Goal: Task Accomplishment & Management: Manage account settings

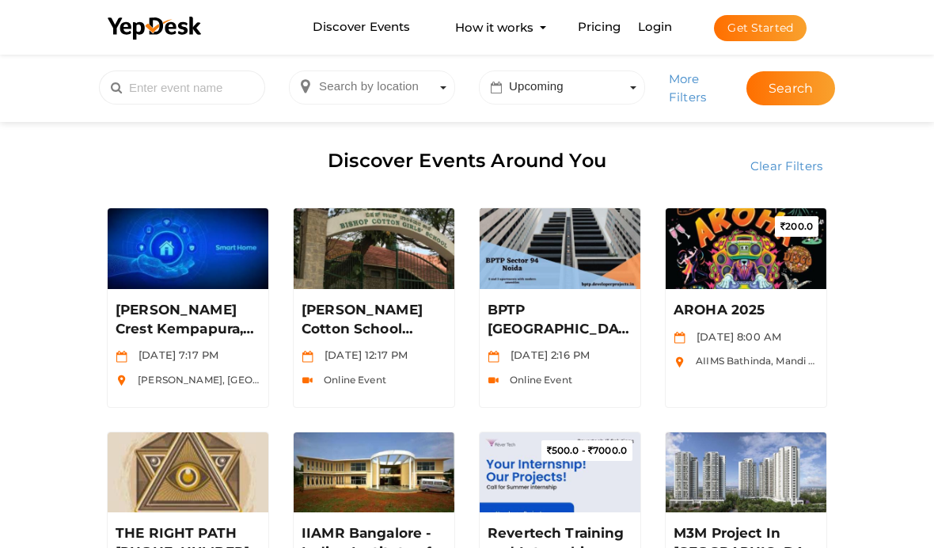
click at [649, 133] on div "Discover Events Around You" at bounding box center [467, 163] width 744 height 66
click at [774, 138] on div "Discover Events Around You" at bounding box center [467, 163] width 744 height 66
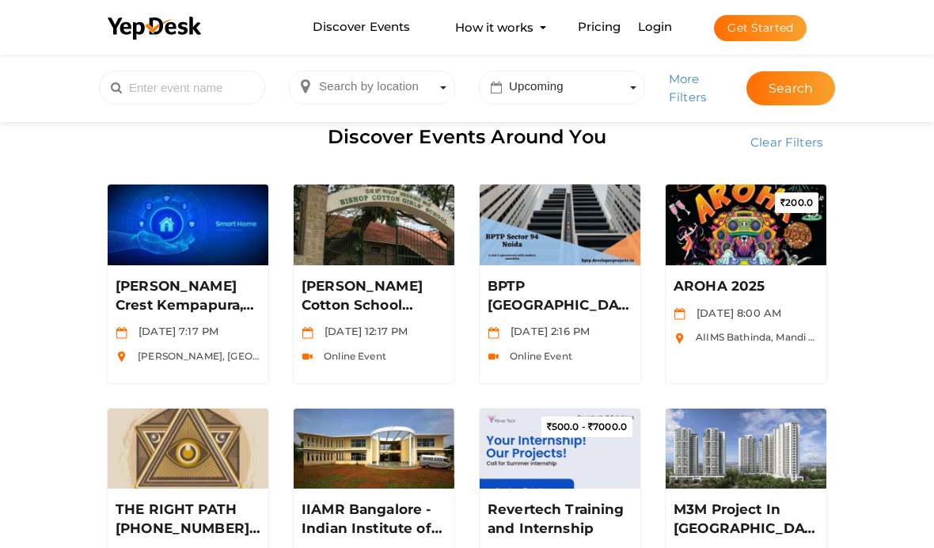
scroll to position [27, 0]
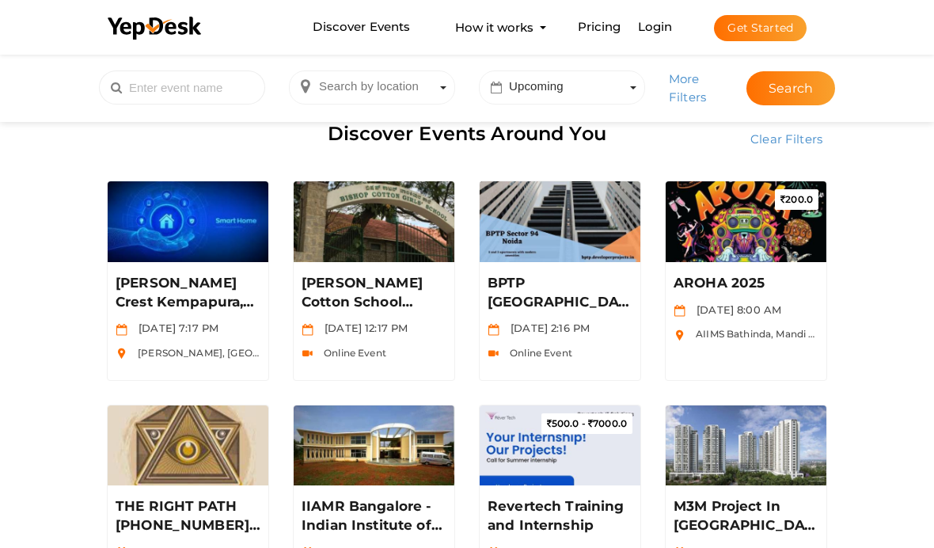
click at [751, 41] on button "Get Started" at bounding box center [760, 28] width 93 height 26
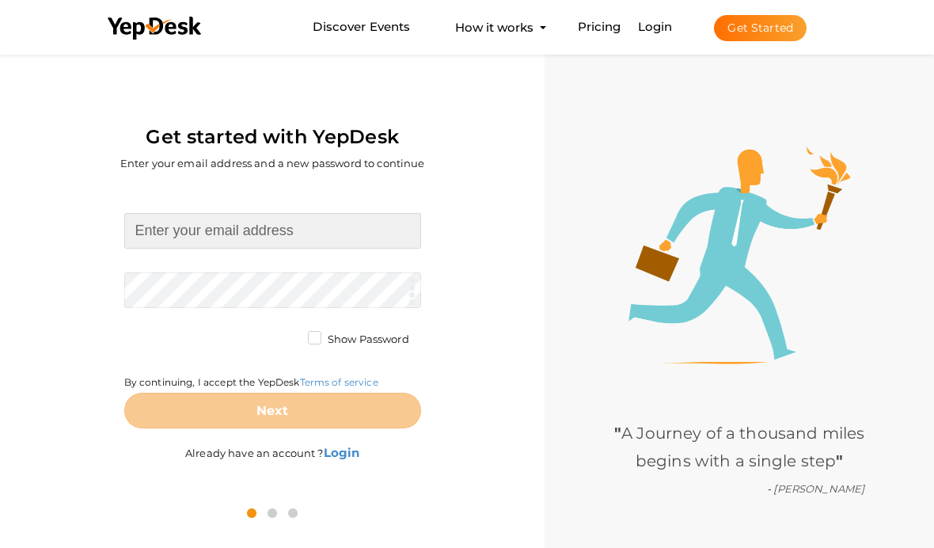
click at [273, 230] on input at bounding box center [272, 231] width 297 height 36
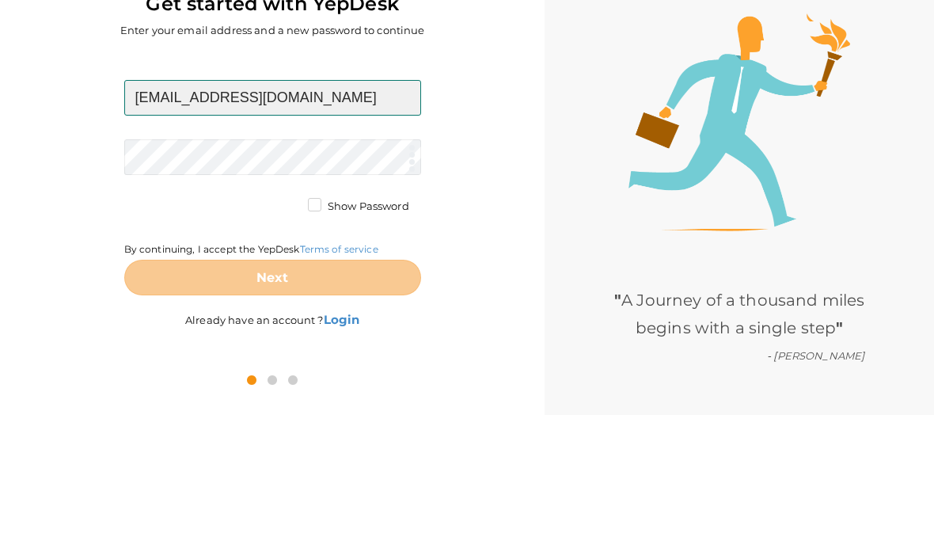
type input "[EMAIL_ADDRESS][DOMAIN_NAME]"
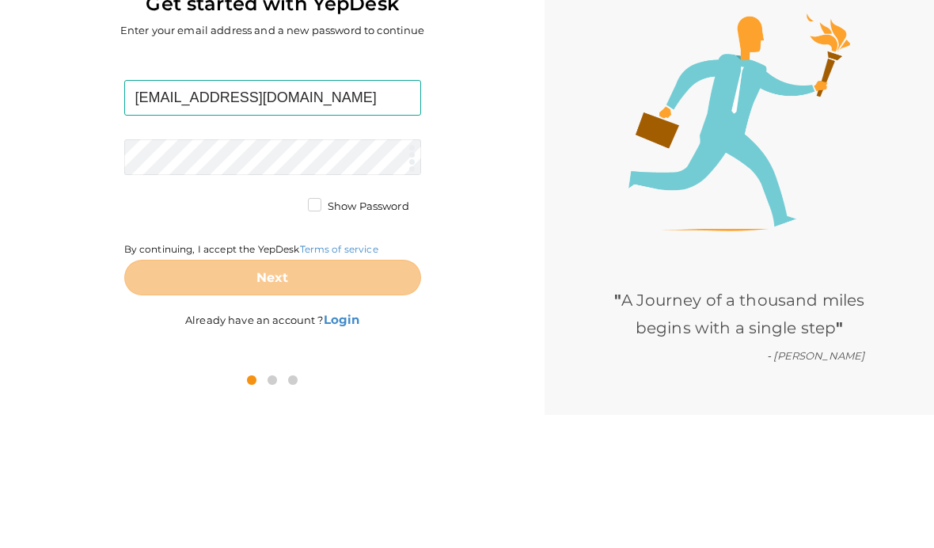
click at [324, 213] on form "[EMAIL_ADDRESS][DOMAIN_NAME] Required. Invalid email. Checking You already have…" at bounding box center [272, 320] width 297 height 215
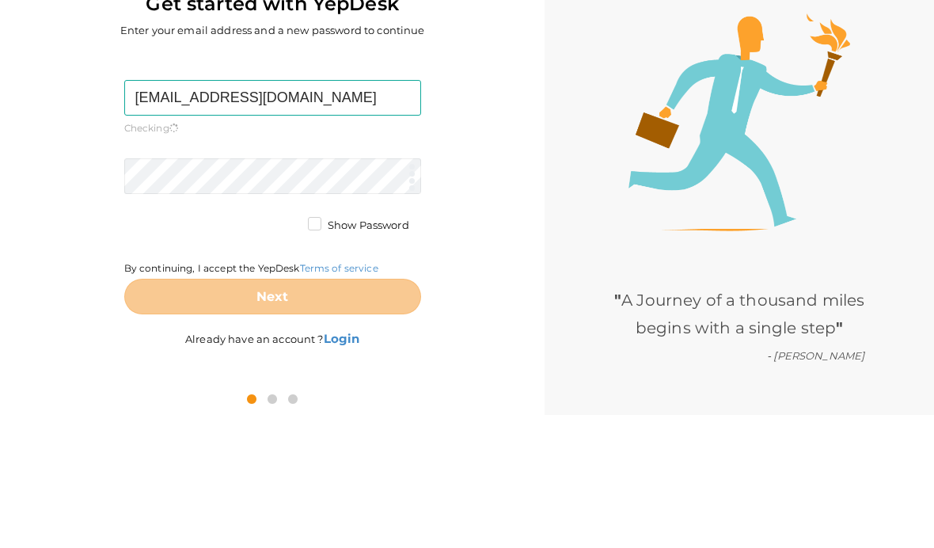
scroll to position [109, 0]
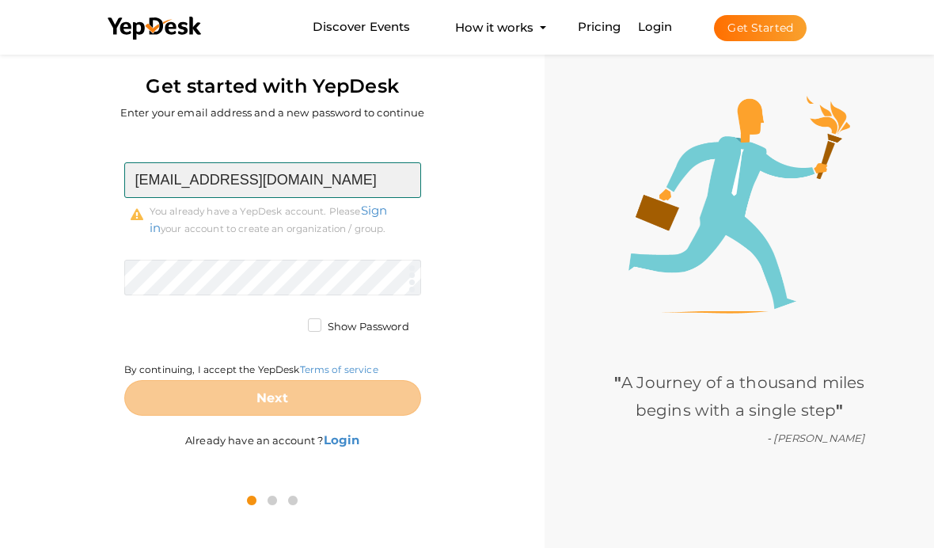
click at [380, 162] on input "[EMAIL_ADDRESS][DOMAIN_NAME]" at bounding box center [272, 180] width 297 height 36
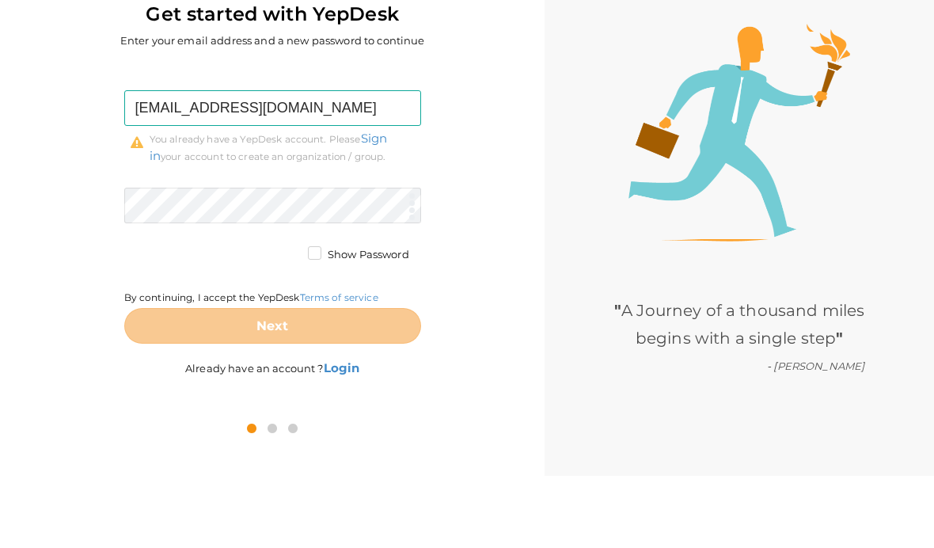
click at [327, 162] on form "projectofcfm@gmail.com Required. Invalid email. Checking You already have a Yep…" at bounding box center [272, 288] width 297 height 253
click at [367, 162] on form "projectofcfm@gmail.com Required. Invalid email. Checking You already have a Yep…" at bounding box center [272, 288] width 297 height 253
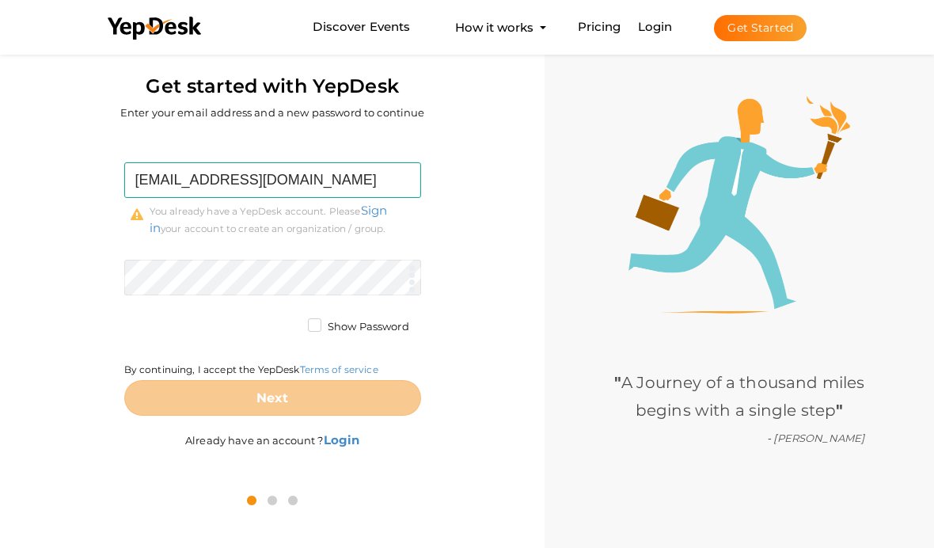
click at [321, 197] on form "projectofcfm@gmail.com Required. Invalid email. Checking You already have a Yep…" at bounding box center [272, 288] width 297 height 253
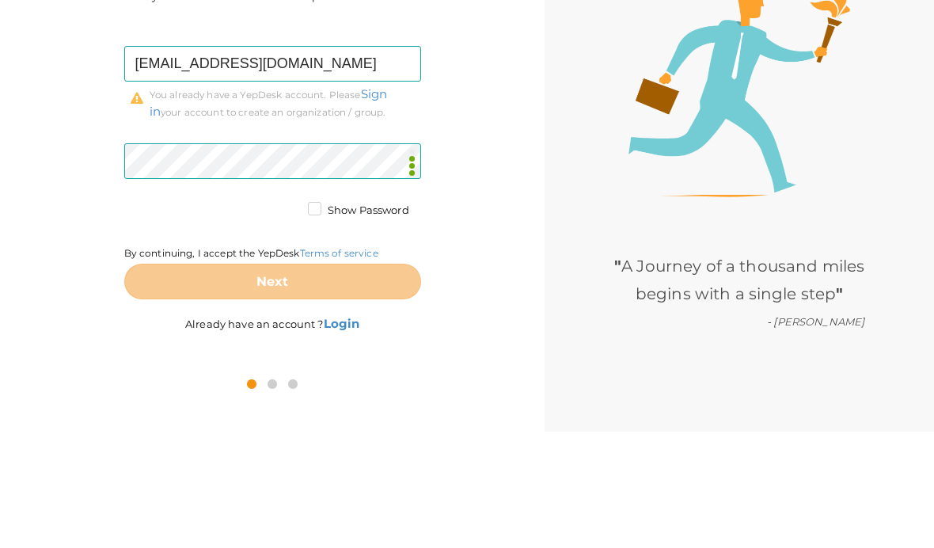
click at [319, 319] on label "Show Password" at bounding box center [358, 327] width 101 height 16
click at [292, 322] on input "Show Password" at bounding box center [292, 322] width 0 height 0
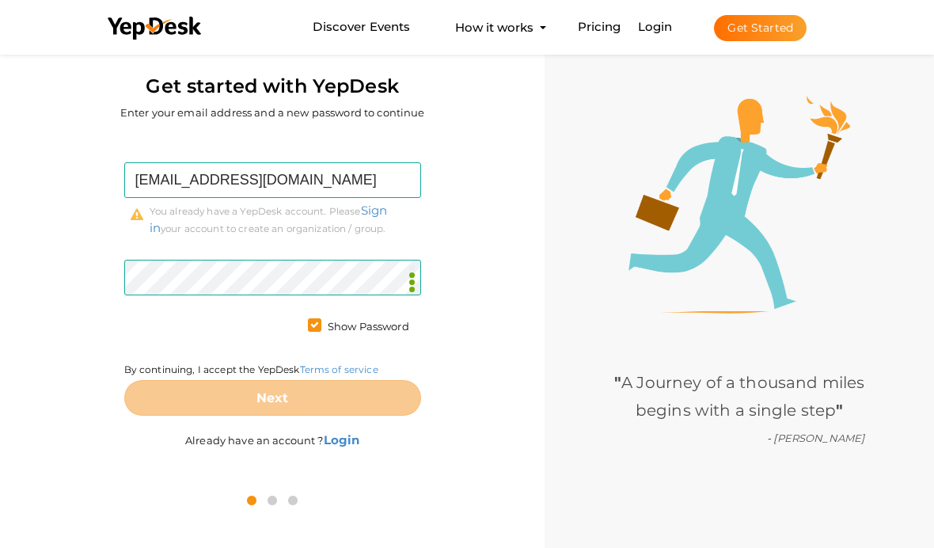
click at [345, 416] on label "Already have an account ? Login" at bounding box center [272, 432] width 174 height 32
click at [344, 432] on b "Login" at bounding box center [342, 439] width 36 height 15
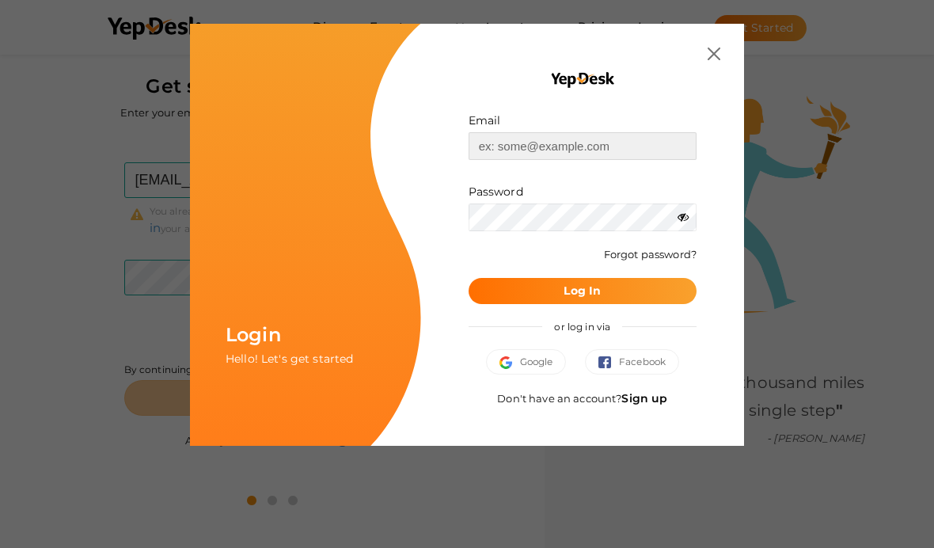
click at [614, 142] on input "text" at bounding box center [583, 146] width 228 height 28
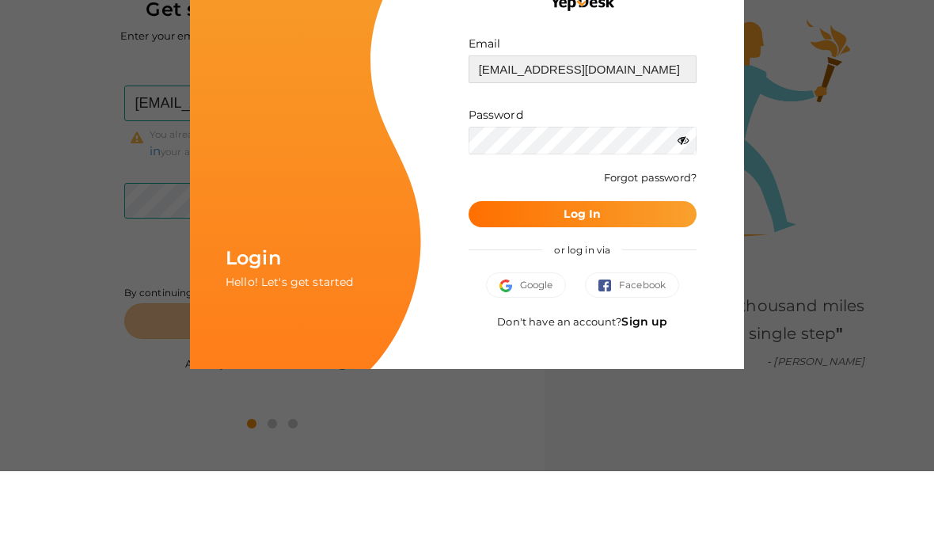
click at [544, 142] on input "[EMAIL_ADDRESS][DOMAIN_NAME]" at bounding box center [583, 146] width 228 height 28
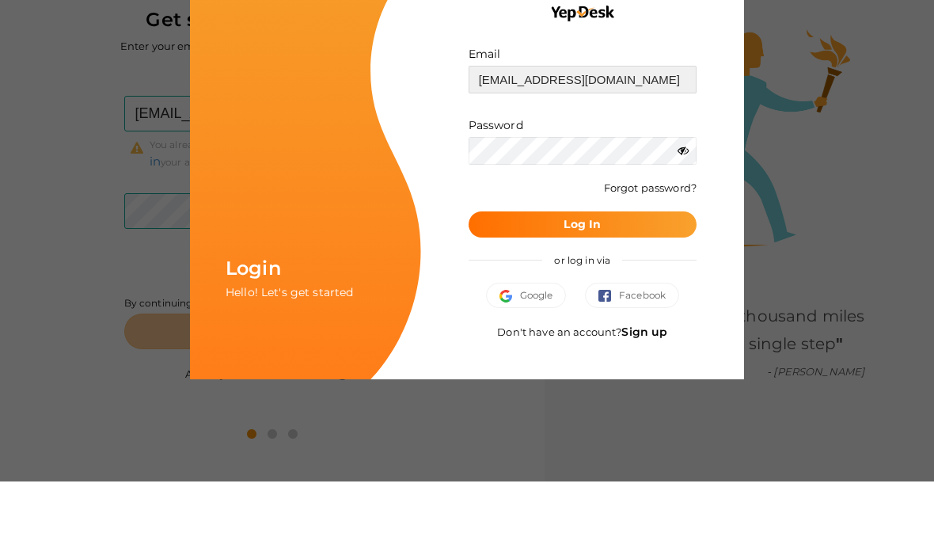
type input "[EMAIL_ADDRESS][DOMAIN_NAME]"
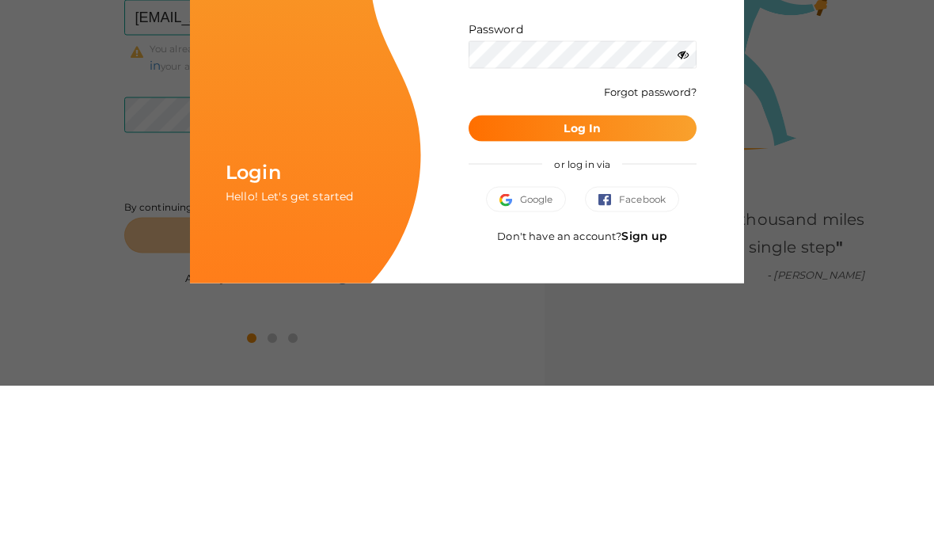
click at [603, 278] on button "Log In" at bounding box center [583, 291] width 228 height 26
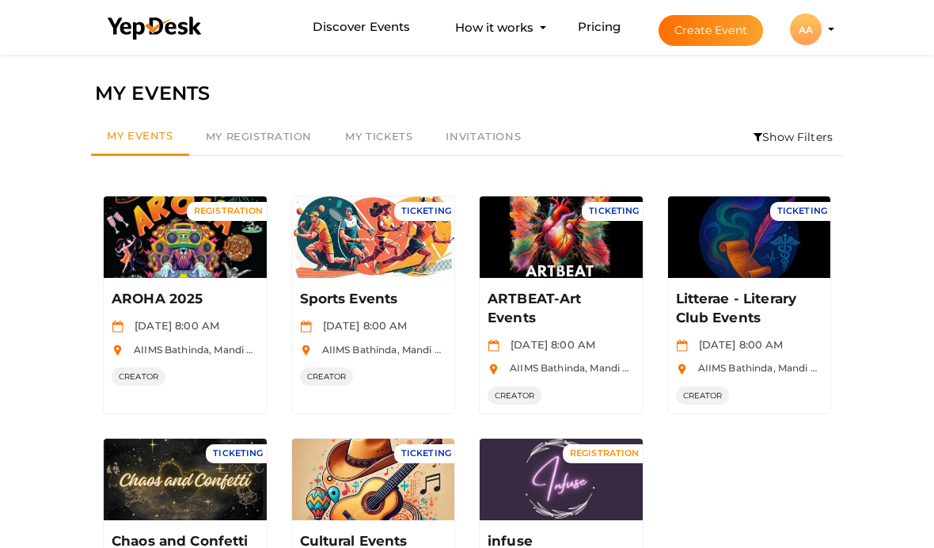
click at [179, 240] on button "Manage Event" at bounding box center [185, 246] width 93 height 24
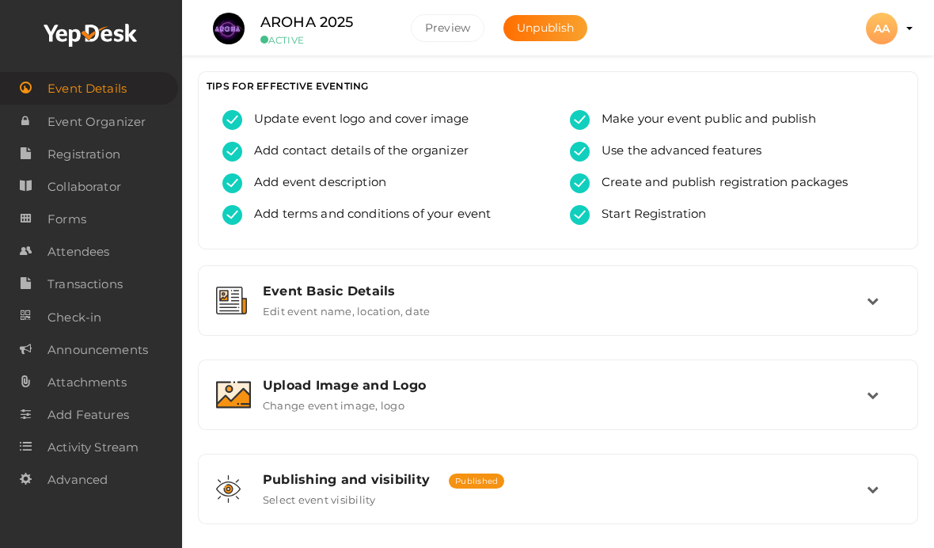
click at [127, 253] on link "Attendees" at bounding box center [91, 251] width 182 height 32
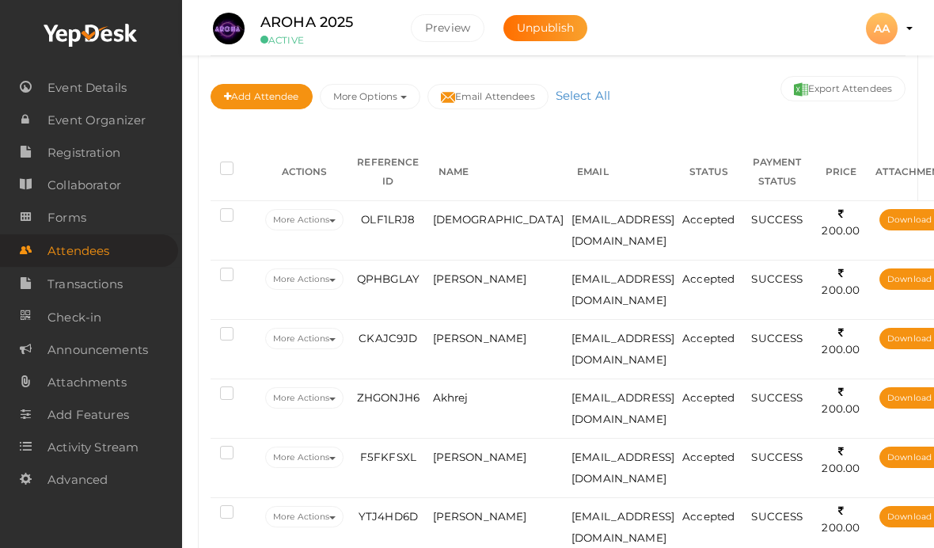
scroll to position [272, 0]
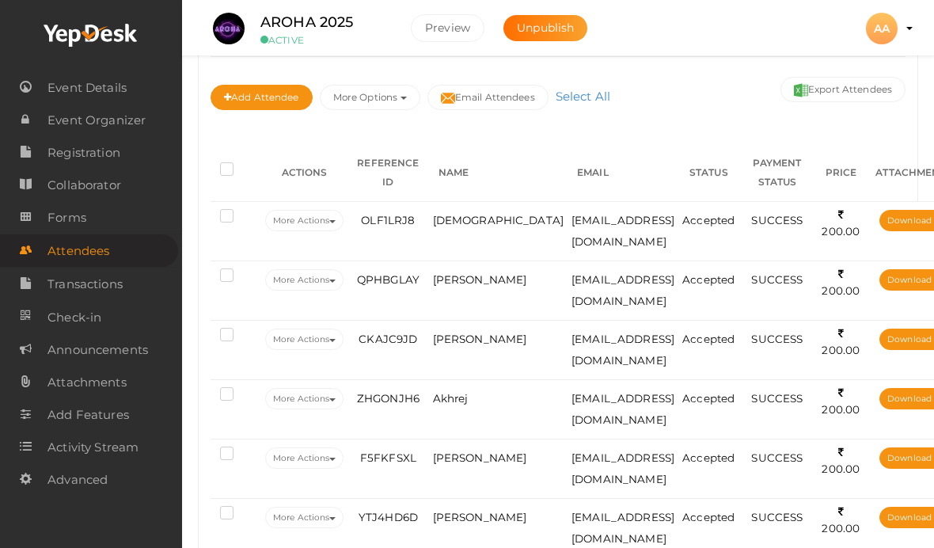
click at [396, 224] on span "OLF1LRJ8" at bounding box center [388, 220] width 54 height 13
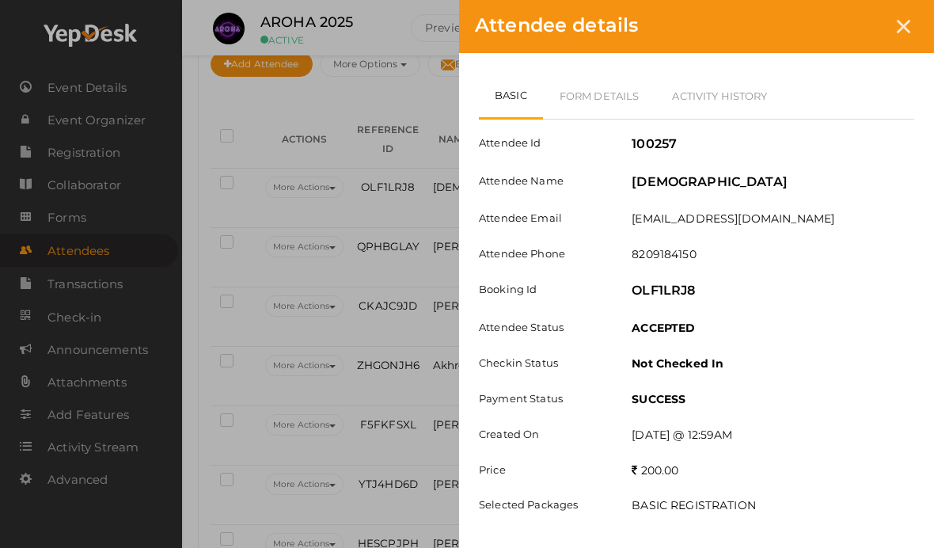
scroll to position [295, 0]
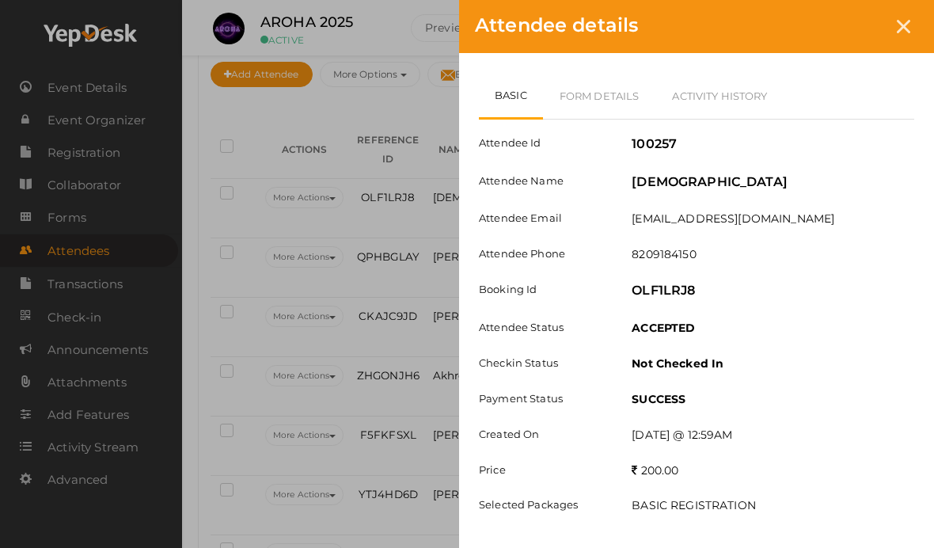
click at [593, 84] on link "Form Details" at bounding box center [599, 96] width 113 height 46
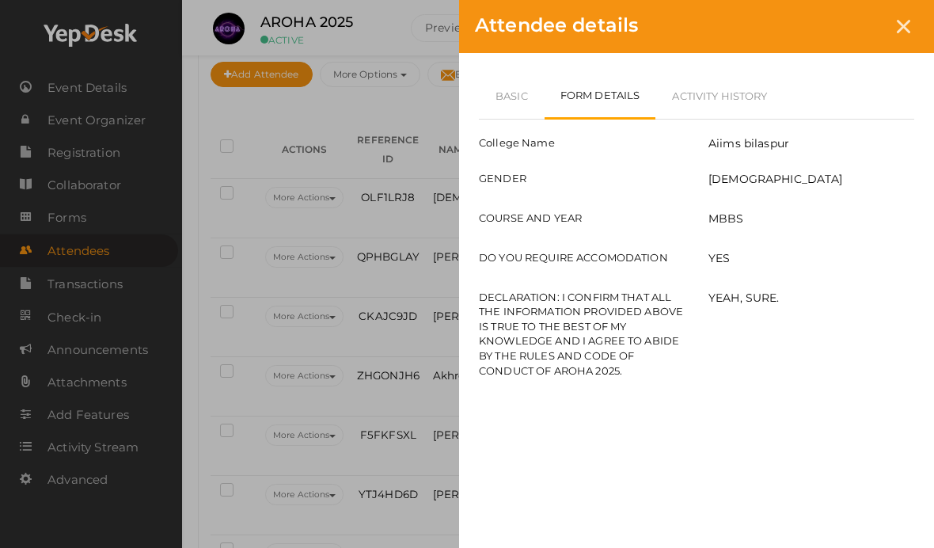
click at [494, 89] on link "Basic" at bounding box center [512, 96] width 66 height 46
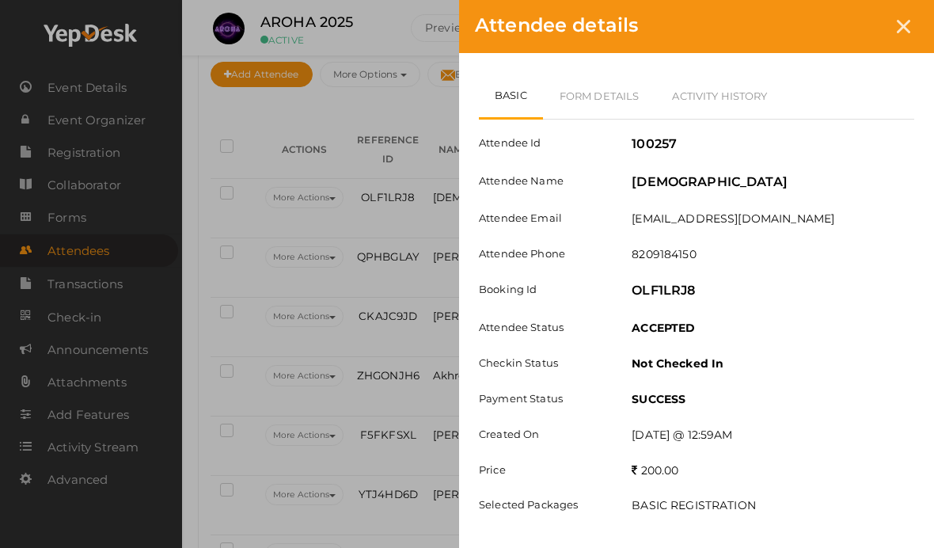
click at [900, 19] on div at bounding box center [903, 26] width 29 height 29
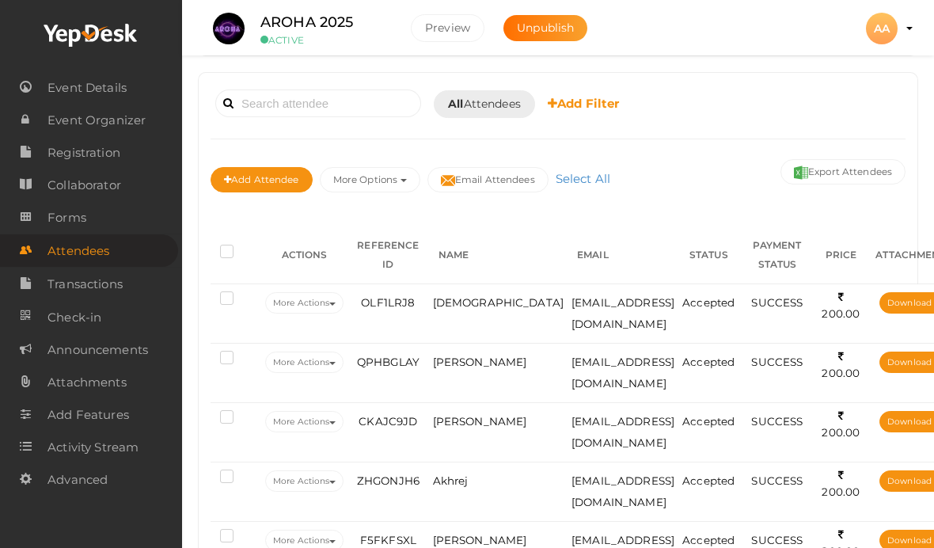
scroll to position [188, 0]
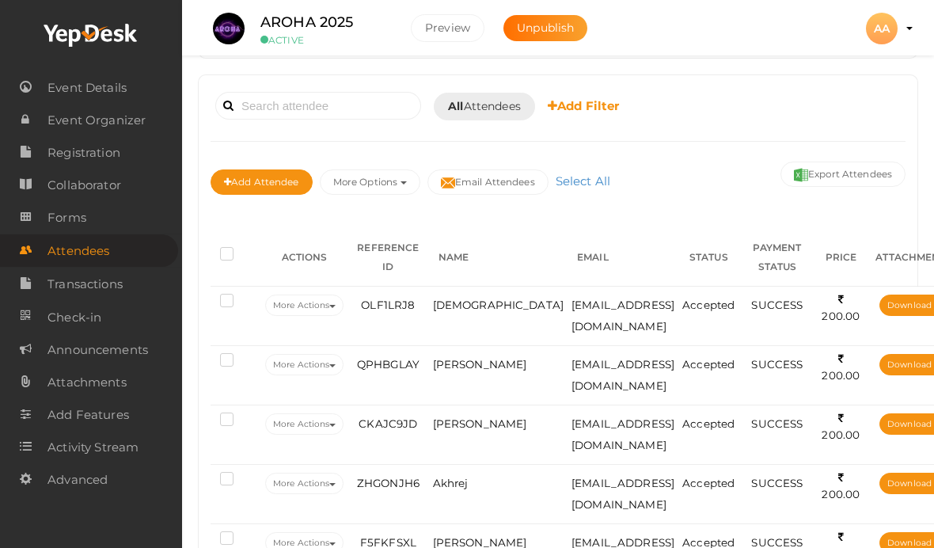
click at [222, 295] on label at bounding box center [230, 303] width 20 height 16
click at [204, 298] on input "checkbox" at bounding box center [204, 298] width 0 height 0
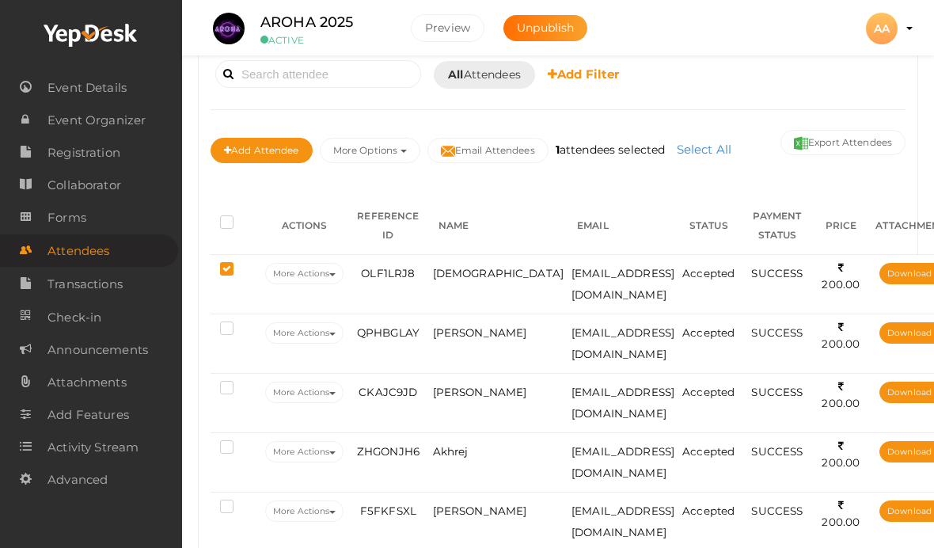
scroll to position [226, 0]
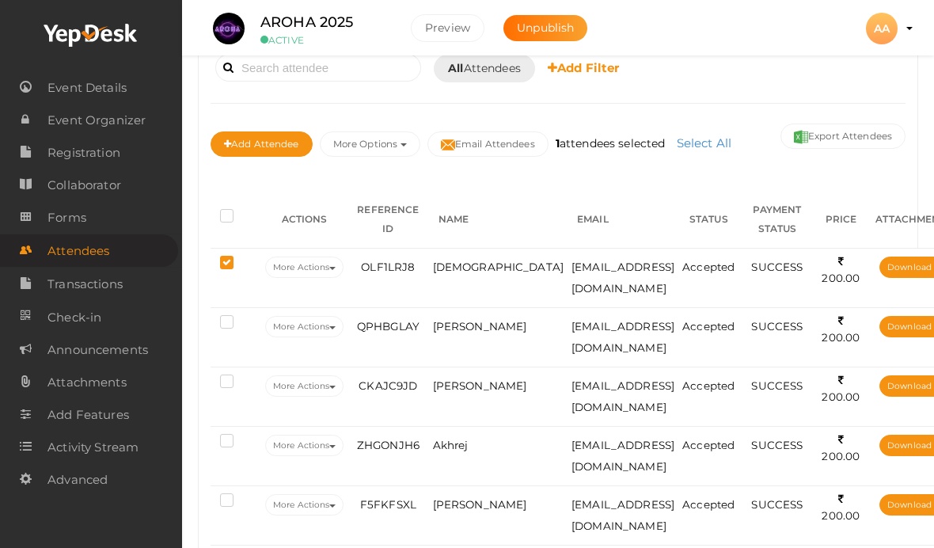
click at [216, 317] on td at bounding box center [236, 337] width 51 height 59
click at [229, 321] on label at bounding box center [230, 324] width 20 height 16
click at [204, 319] on input "checkbox" at bounding box center [204, 319] width 0 height 0
click at [352, 141] on button "More Options" at bounding box center [370, 143] width 101 height 25
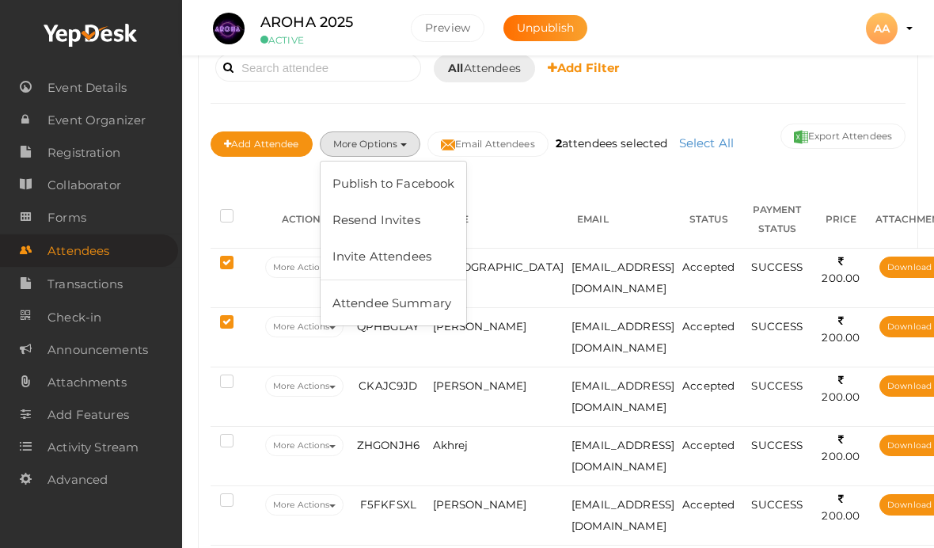
click at [351, 137] on button "More Options" at bounding box center [370, 143] width 101 height 25
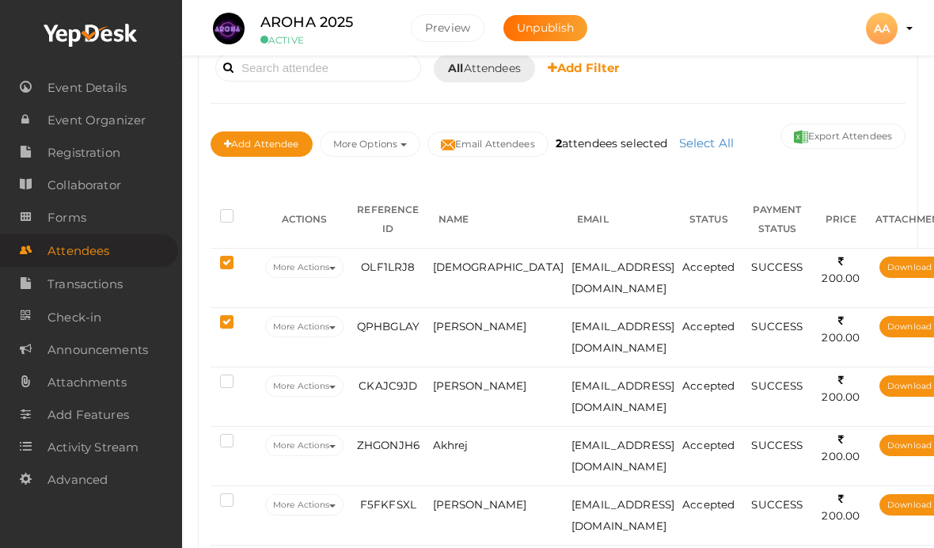
click at [220, 262] on label at bounding box center [230, 265] width 20 height 16
click at [204, 260] on input "checkbox" at bounding box center [204, 260] width 0 height 0
click at [215, 314] on td at bounding box center [236, 337] width 51 height 59
click at [327, 269] on button "More Actions" at bounding box center [304, 267] width 78 height 21
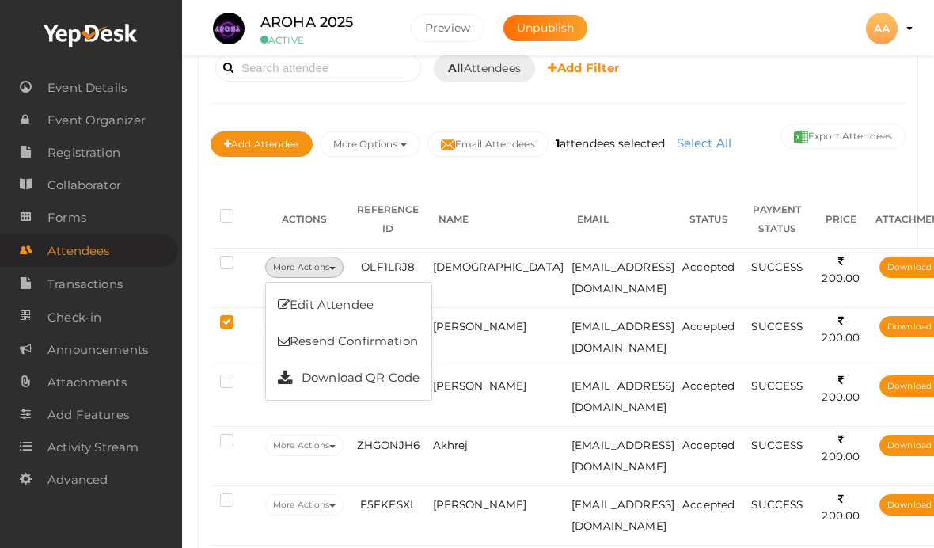
click at [253, 165] on div "Add Attendee More Options Publish to Facebook Resend Invites Invite Attendees A…" at bounding box center [558, 146] width 695 height 53
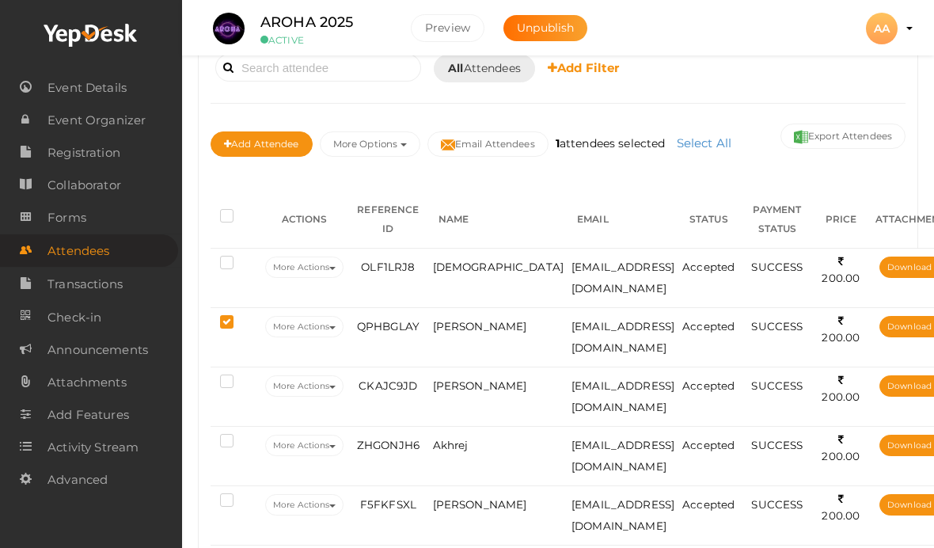
click at [227, 316] on label at bounding box center [230, 324] width 20 height 16
click at [204, 319] on input "checkbox" at bounding box center [204, 319] width 0 height 0
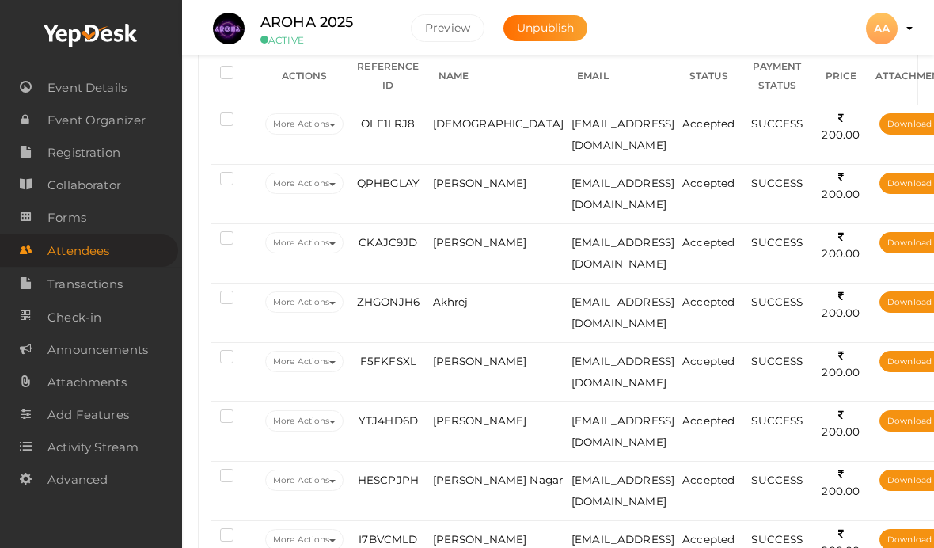
scroll to position [378, 0]
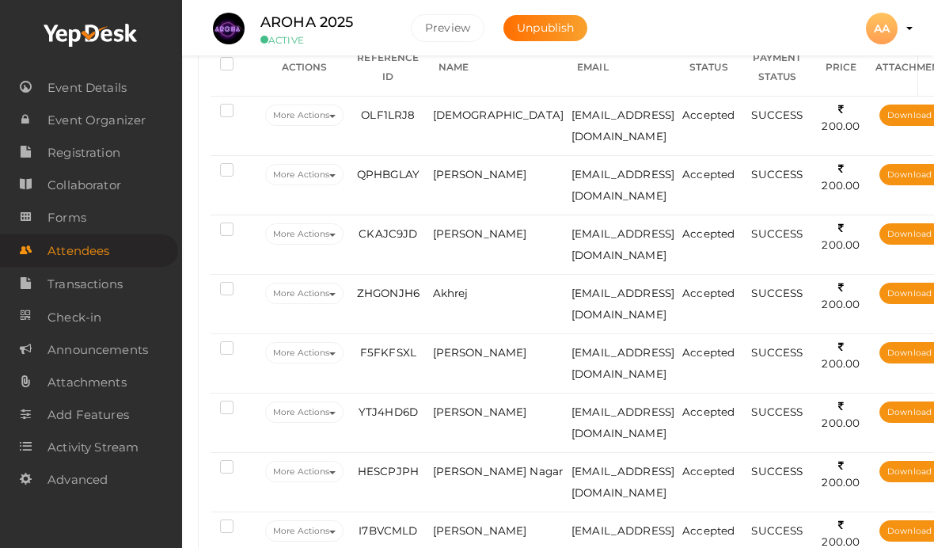
click at [908, 17] on li "Preview AA AA AROHA AIIMS projectofcfm@gmail.com Personal Profile My Events Adm…" at bounding box center [881, 28] width 63 height 55
click at [913, 19] on li "Preview AA AA AROHA AIIMS projectofcfm@gmail.com Personal Profile My Events Adm…" at bounding box center [881, 28] width 63 height 55
click at [900, 22] on button "AA AA AROHA AIIMS projectofcfm@gmail.com Personal Profile My Events Admin Switc…" at bounding box center [881, 28] width 41 height 33
click at [890, 28] on div "AA" at bounding box center [882, 29] width 32 height 32
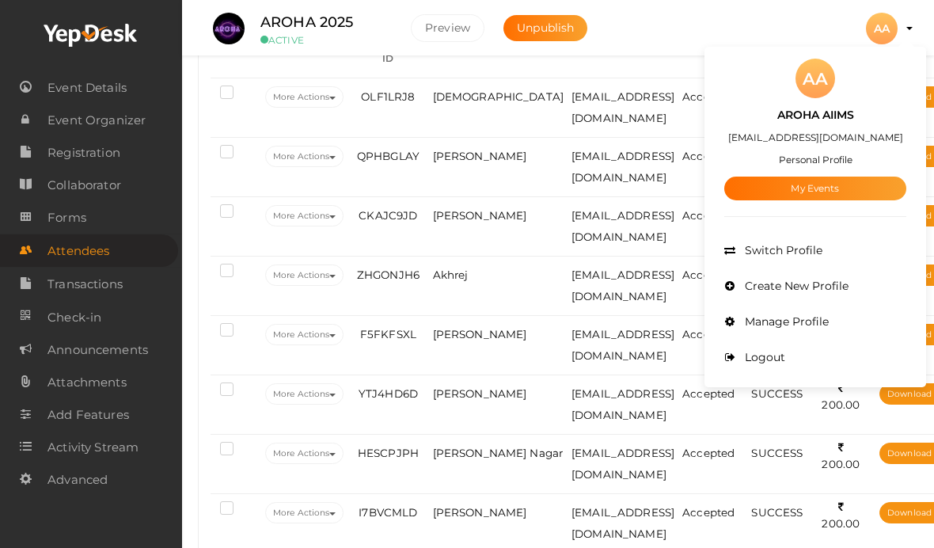
scroll to position [378, 0]
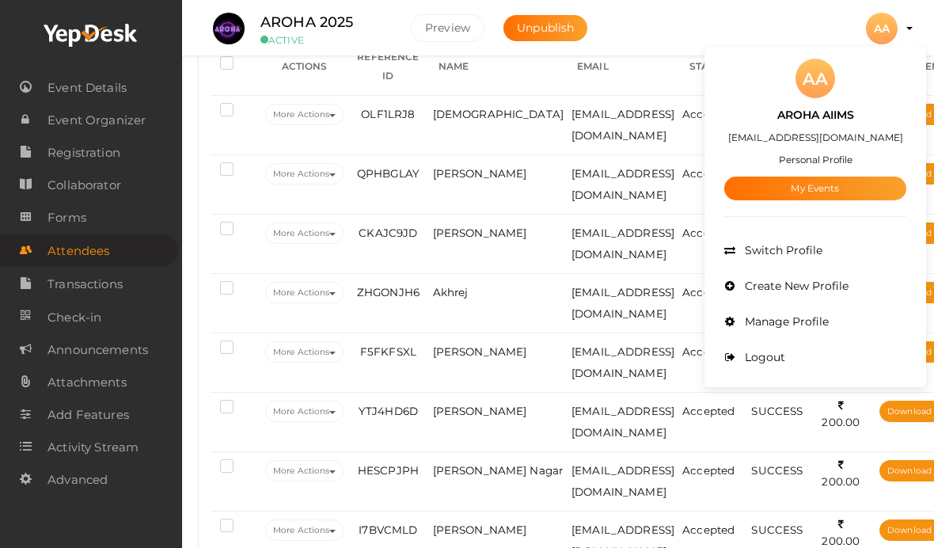
click at [223, 291] on div at bounding box center [467, 274] width 934 height 548
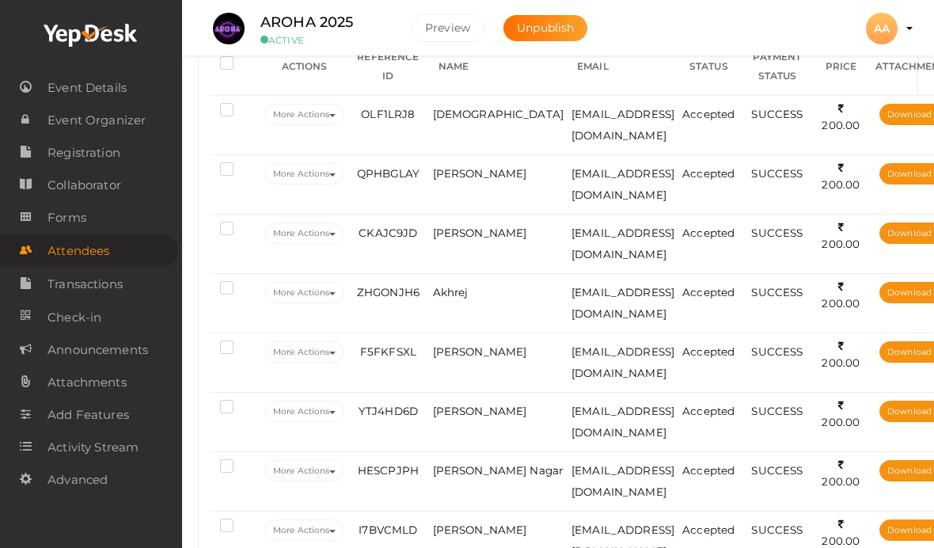
click at [226, 276] on td at bounding box center [236, 303] width 51 height 59
click at [221, 287] on label at bounding box center [230, 290] width 20 height 16
click at [204, 285] on input "checkbox" at bounding box center [204, 285] width 0 height 0
click at [232, 353] on label at bounding box center [230, 349] width 20 height 16
click at [204, 344] on input "checkbox" at bounding box center [204, 344] width 0 height 0
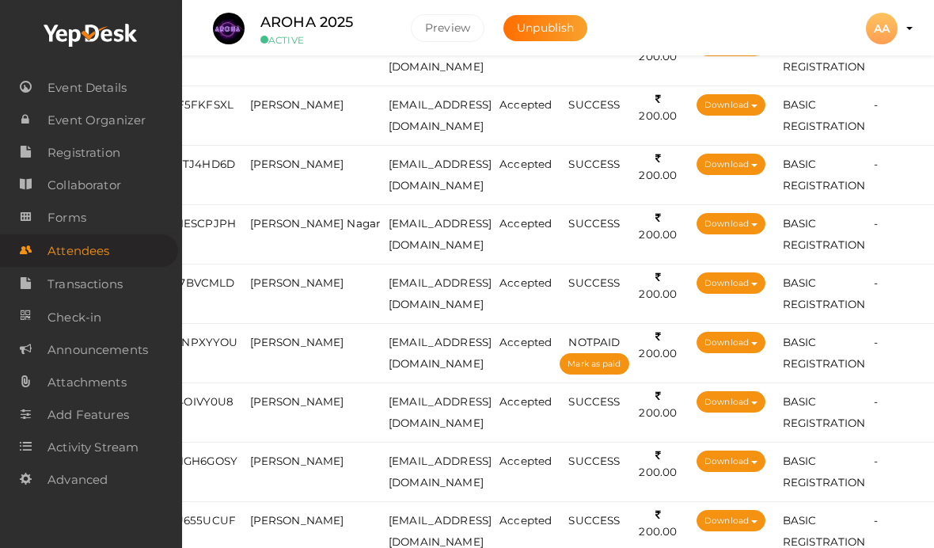
scroll to position [625, 226]
click at [869, 101] on td "BASIC REGISTRATION" at bounding box center [824, 115] width 91 height 59
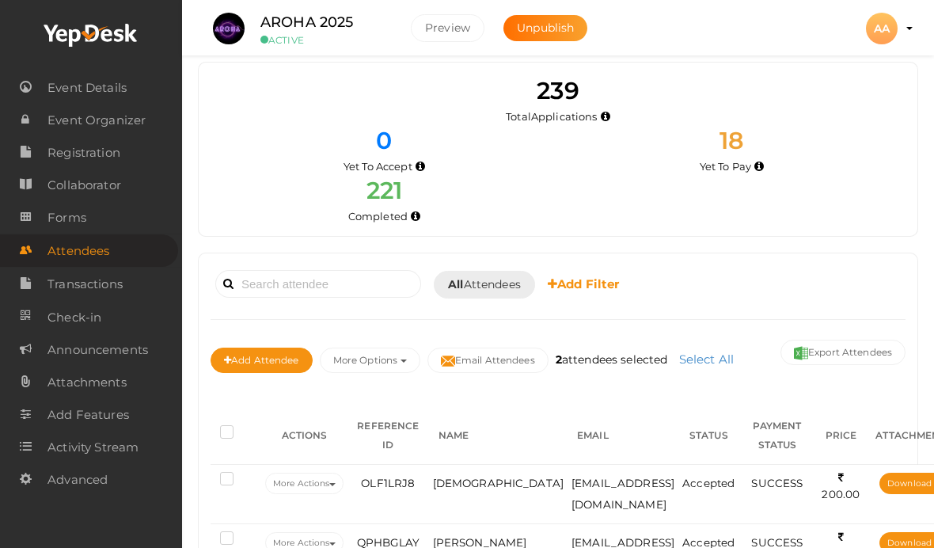
scroll to position [14, 0]
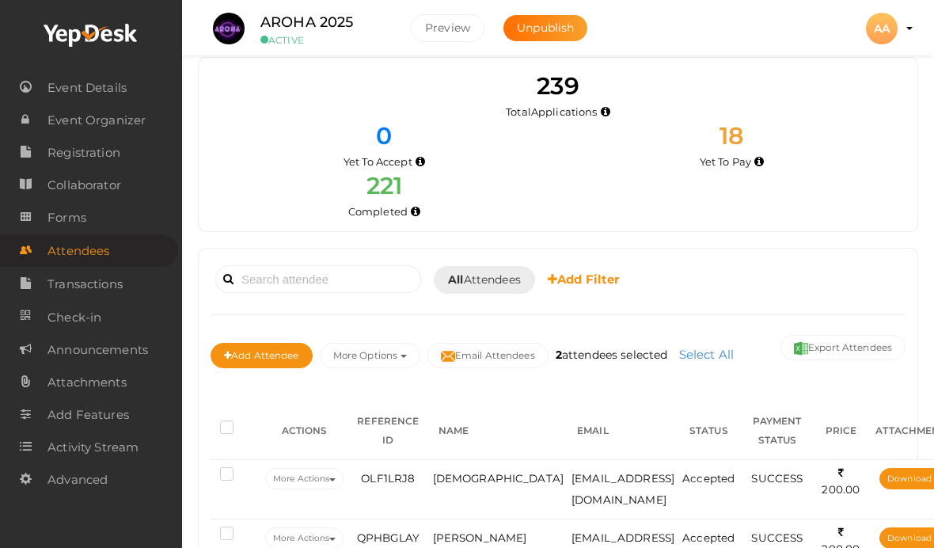
click at [380, 356] on button "More Options" at bounding box center [370, 355] width 101 height 25
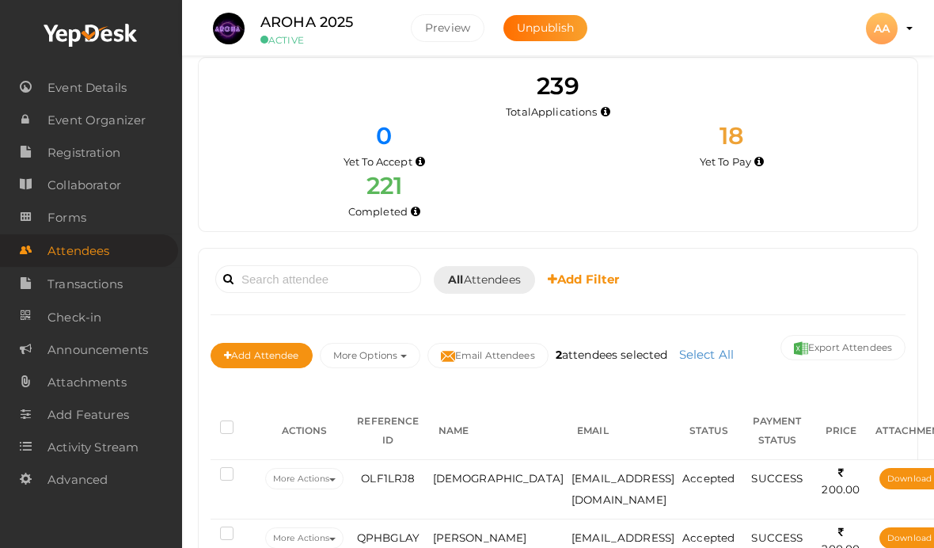
click at [619, 347] on label "2 attendees selected" at bounding box center [612, 355] width 120 height 16
click at [611, 348] on label "2 attendees selected" at bounding box center [612, 355] width 120 height 16
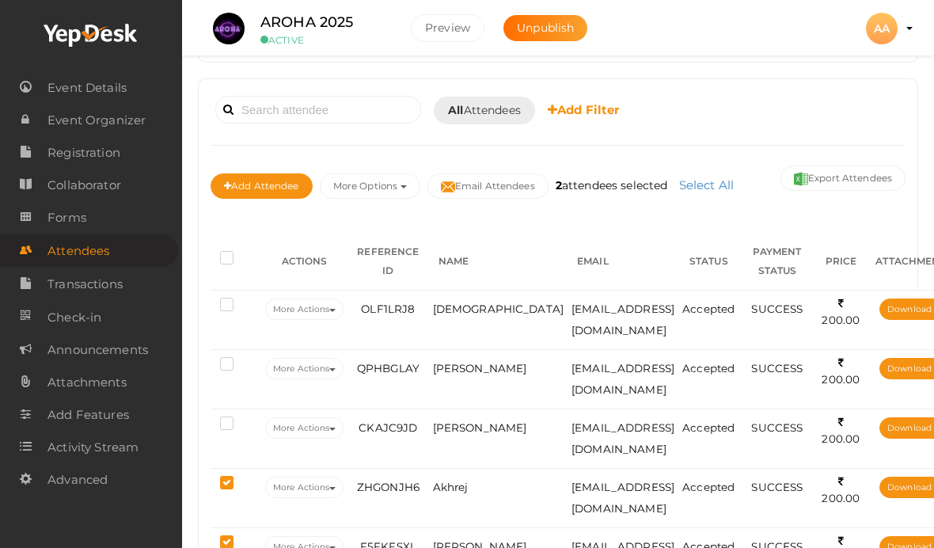
scroll to position [186, 0]
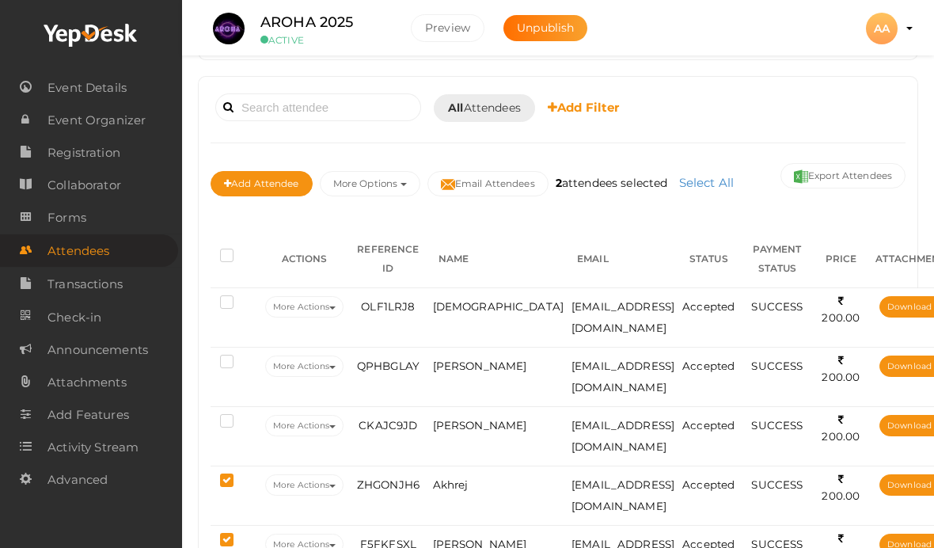
click at [593, 100] on b "Add Filter" at bounding box center [584, 107] width 72 height 15
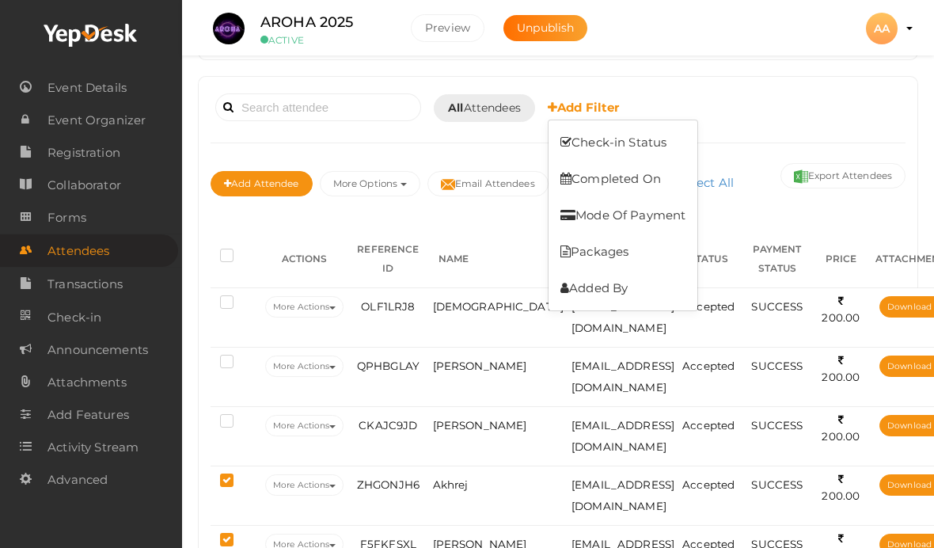
click at [662, 141] on link "Check-in Status" at bounding box center [623, 142] width 149 height 36
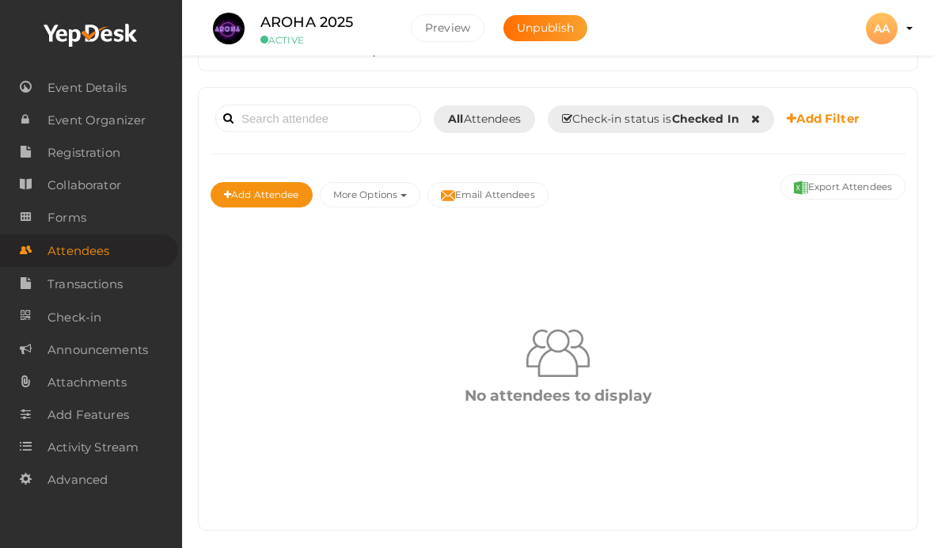
click at [771, 112] on div "Check-in status is Checked In Checked In Checked Out Pending" at bounding box center [661, 119] width 226 height 28
click at [766, 107] on div "Check-in status is Checked In Checked In Checked Out Pending" at bounding box center [661, 119] width 226 height 28
click at [758, 107] on div "Check-in status is Checked In Checked In Checked Out Pending" at bounding box center [661, 119] width 226 height 28
click at [808, 110] on link "Add Filter" at bounding box center [823, 118] width 72 height 17
click at [767, 108] on div at bounding box center [467, 274] width 934 height 548
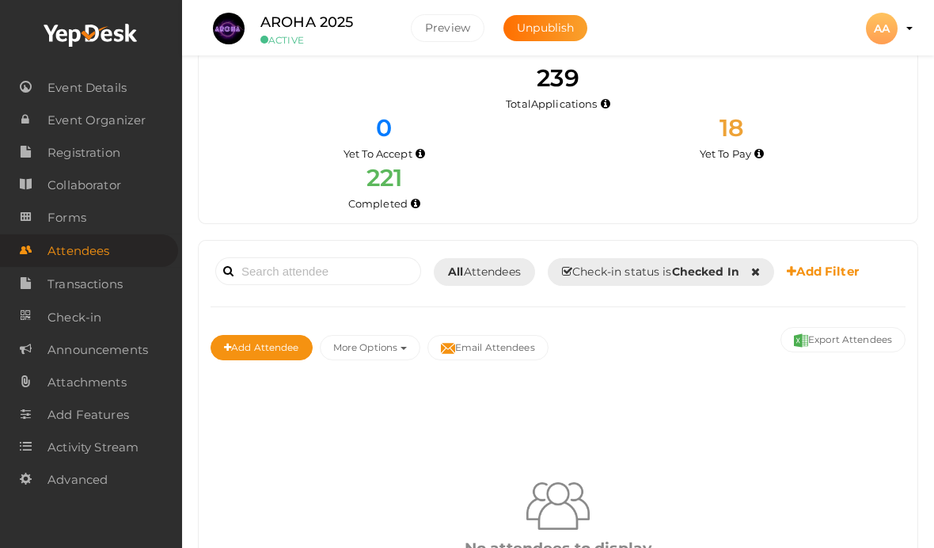
scroll to position [4, 0]
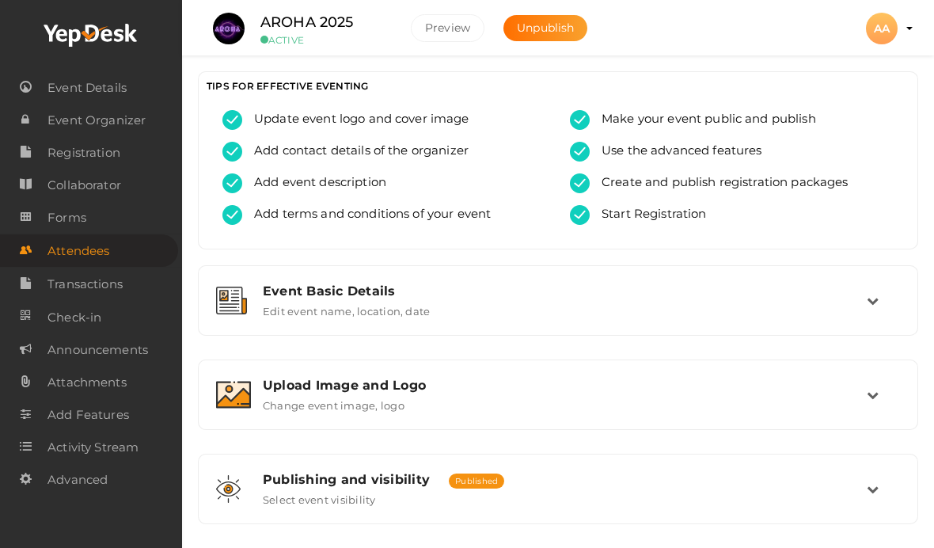
click at [40, 247] on link "Attendees" at bounding box center [89, 250] width 178 height 32
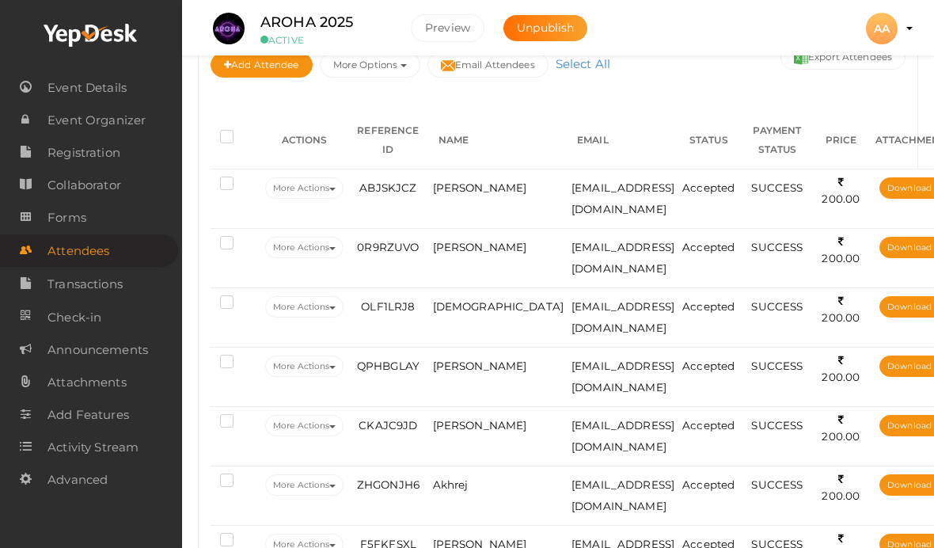
scroll to position [309, 0]
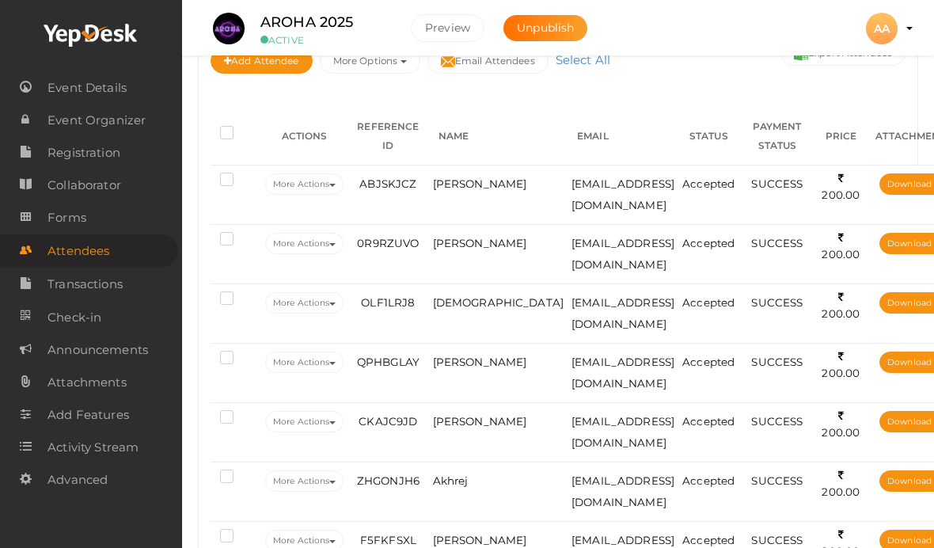
click at [61, 413] on span "Add Features" at bounding box center [89, 415] width 82 height 32
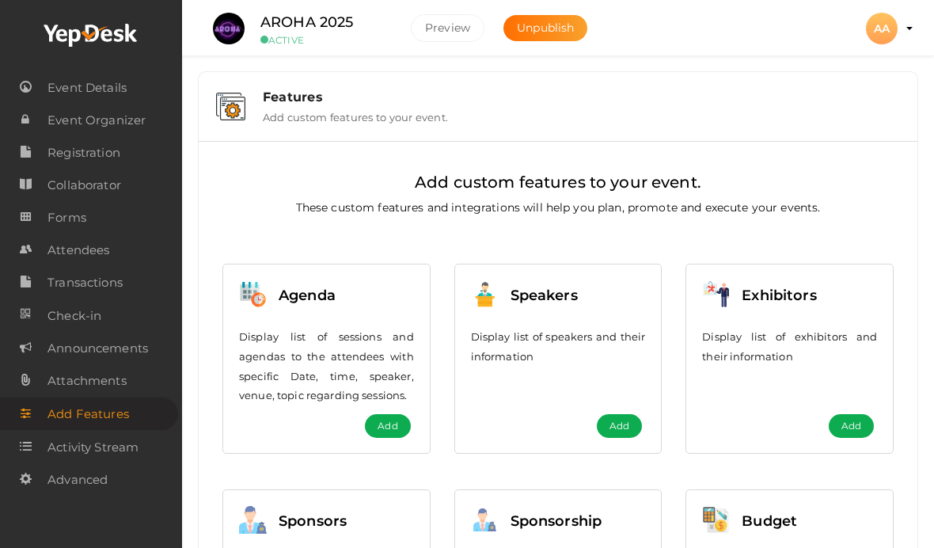
click at [52, 320] on span "Check-in" at bounding box center [75, 316] width 54 height 32
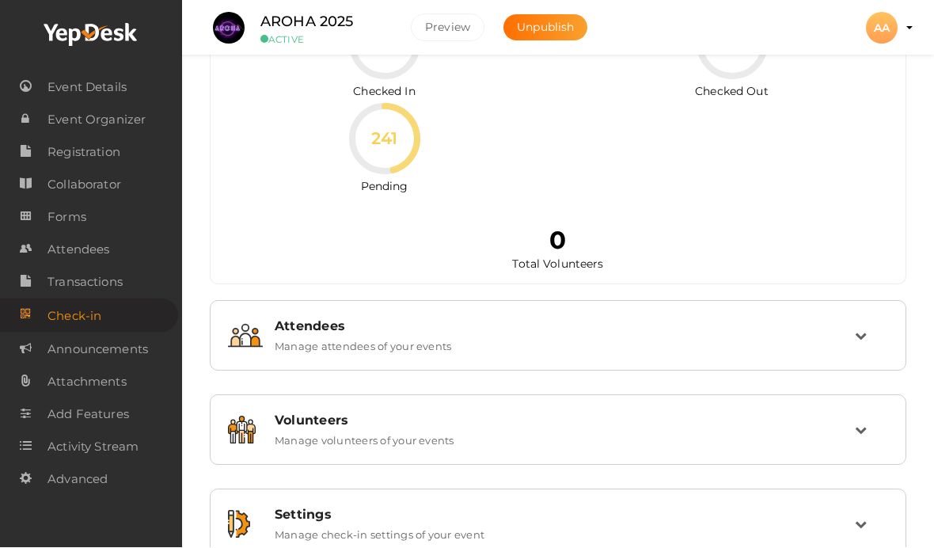
click at [279, 324] on div "Attendees" at bounding box center [565, 326] width 580 height 15
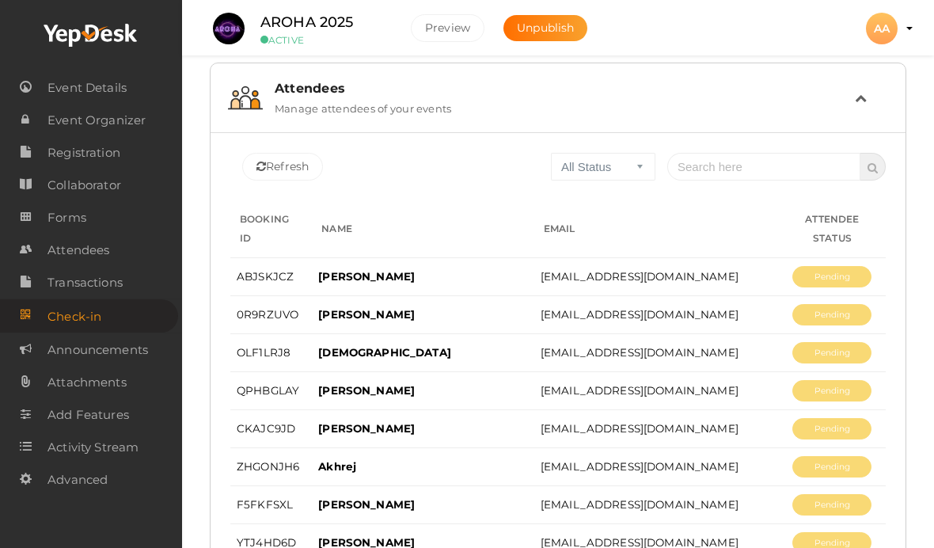
scroll to position [316, 0]
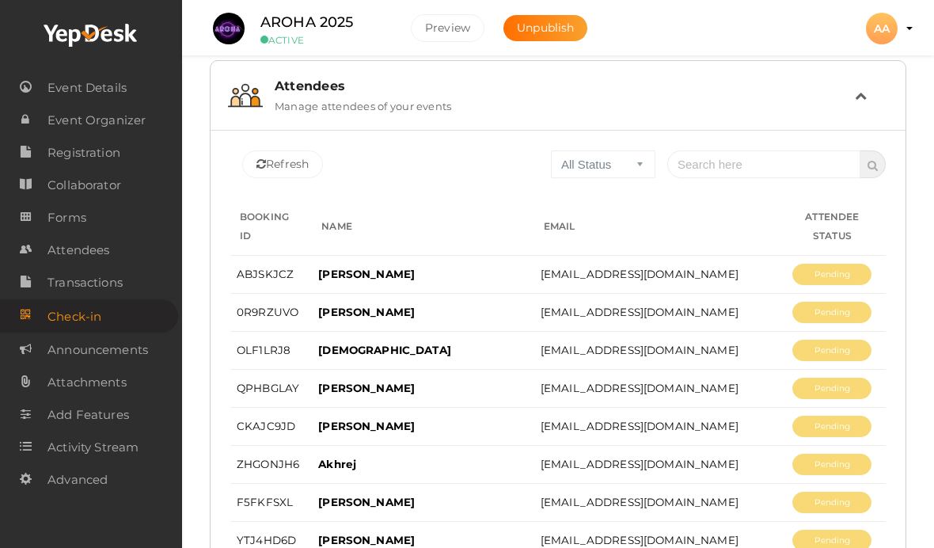
click at [800, 264] on button "Pending" at bounding box center [832, 274] width 79 height 21
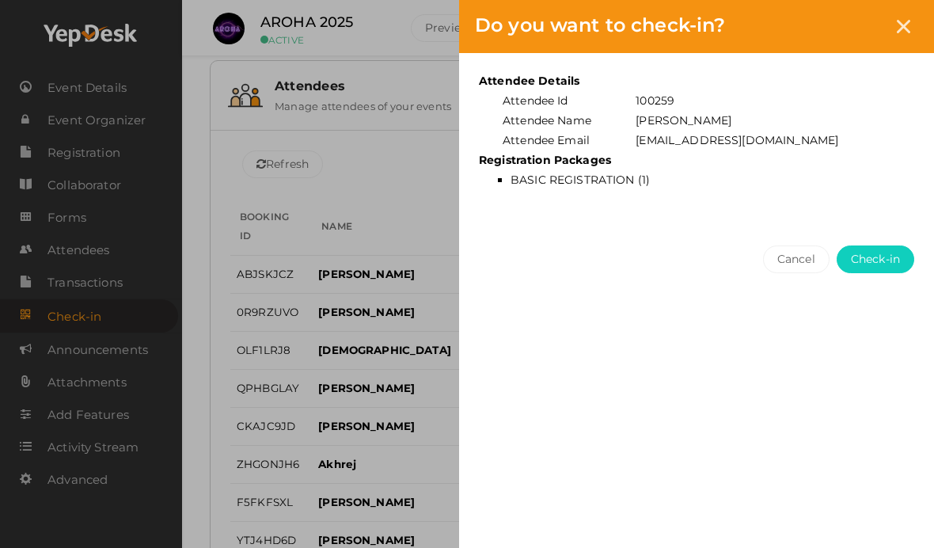
click at [799, 269] on button "Cancel" at bounding box center [796, 259] width 67 height 28
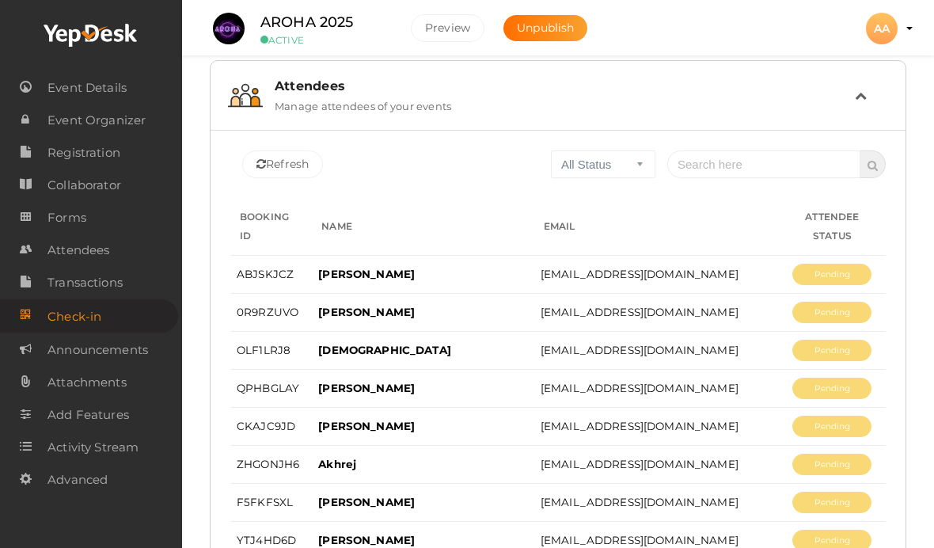
click at [802, 264] on button "Pending" at bounding box center [832, 274] width 79 height 21
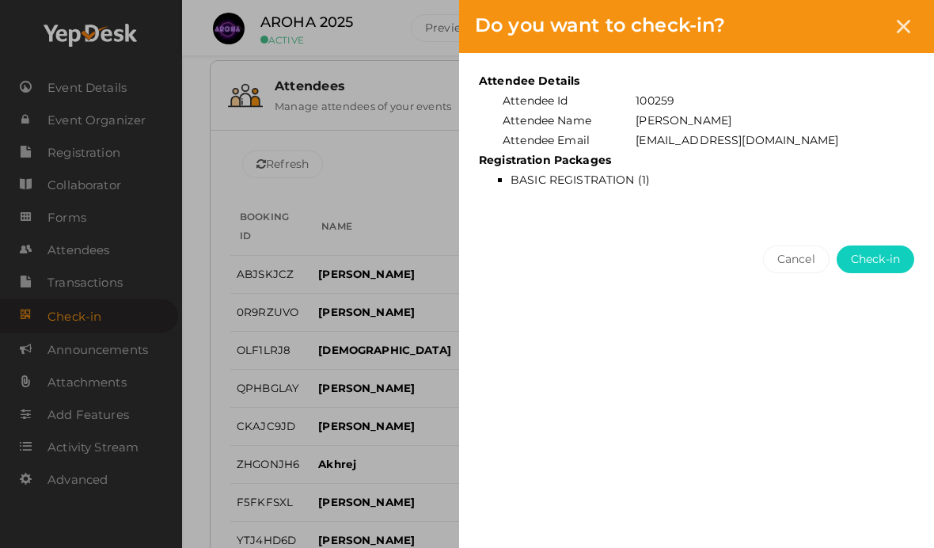
click at [902, 22] on icon at bounding box center [903, 26] width 13 height 13
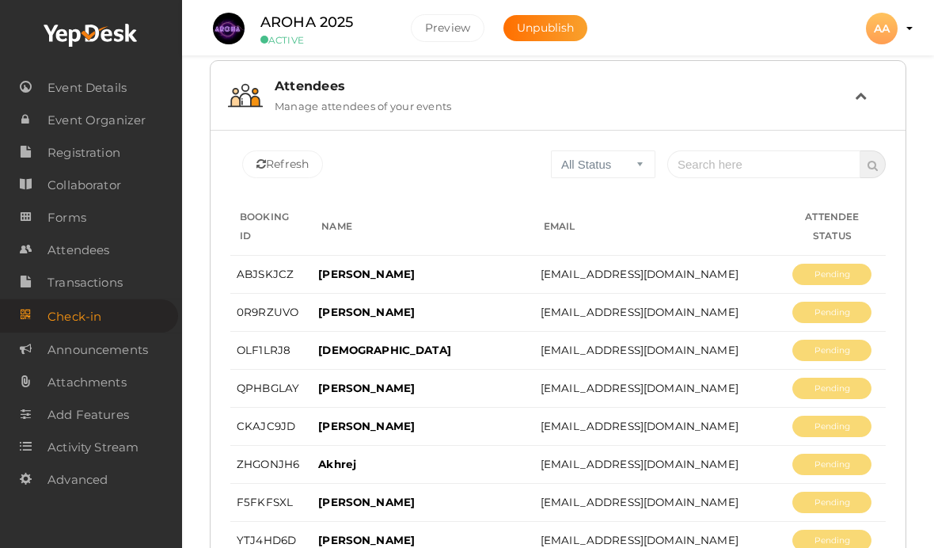
click at [36, 279] on link "Transactions" at bounding box center [91, 282] width 182 height 32
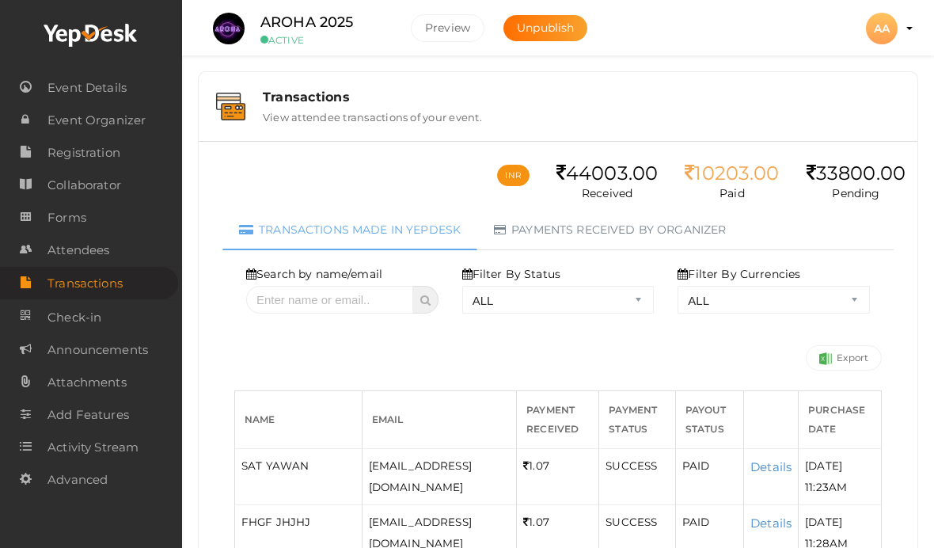
click at [126, 254] on link "Attendees" at bounding box center [91, 250] width 182 height 32
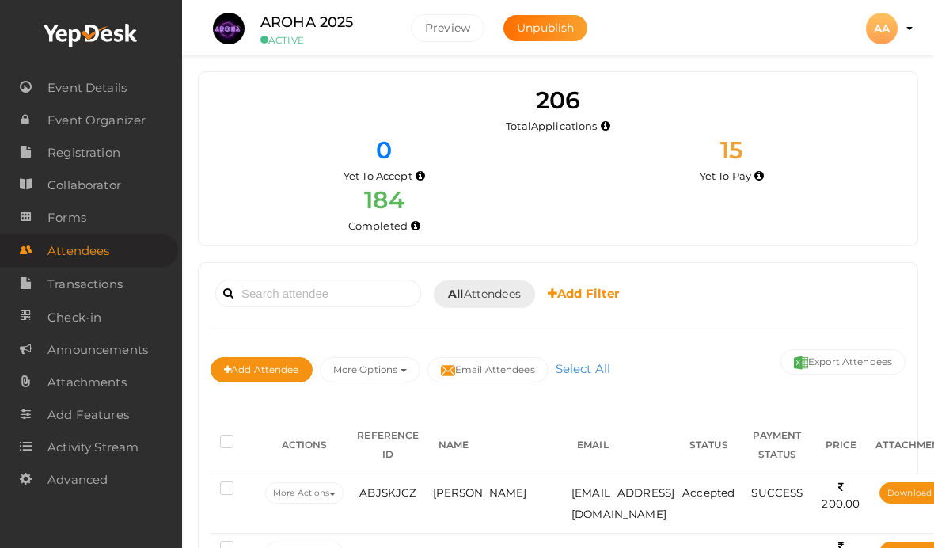
click at [111, 76] on span "Event Details" at bounding box center [87, 88] width 79 height 32
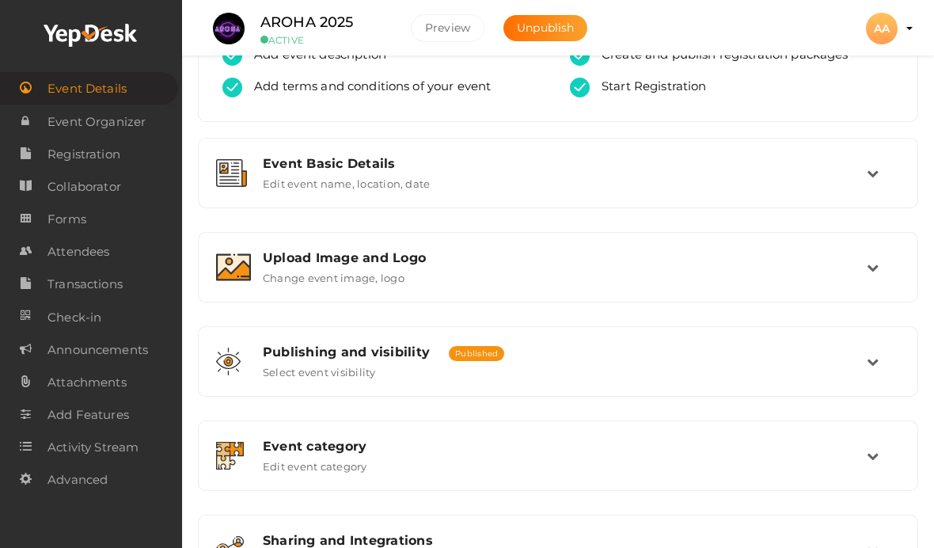
scroll to position [116, 0]
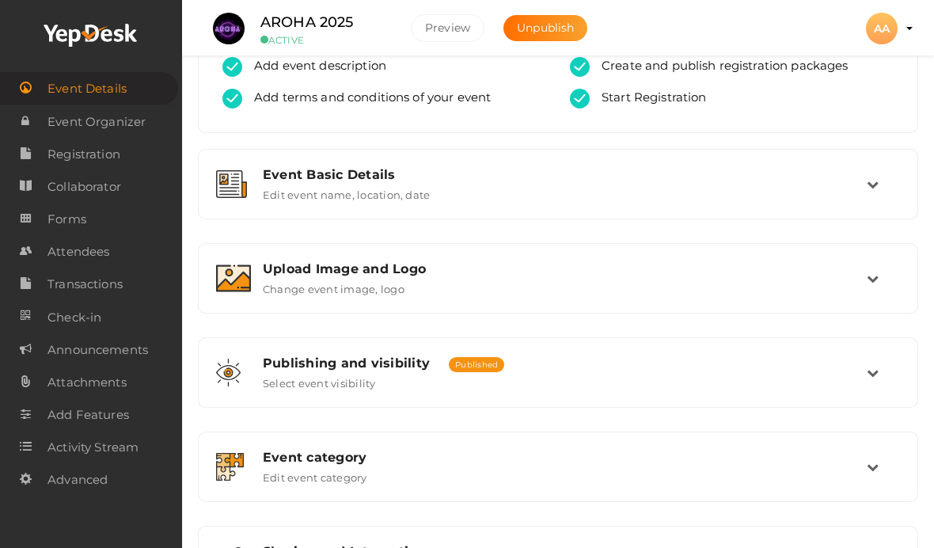
click at [859, 368] on div "Publishing and visibility Published UnPublished" at bounding box center [565, 362] width 604 height 15
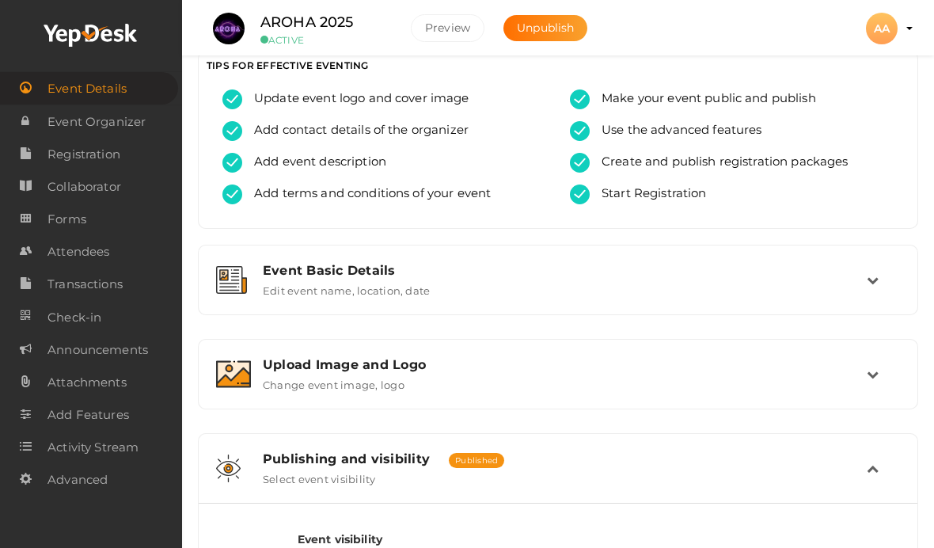
scroll to position [0, 0]
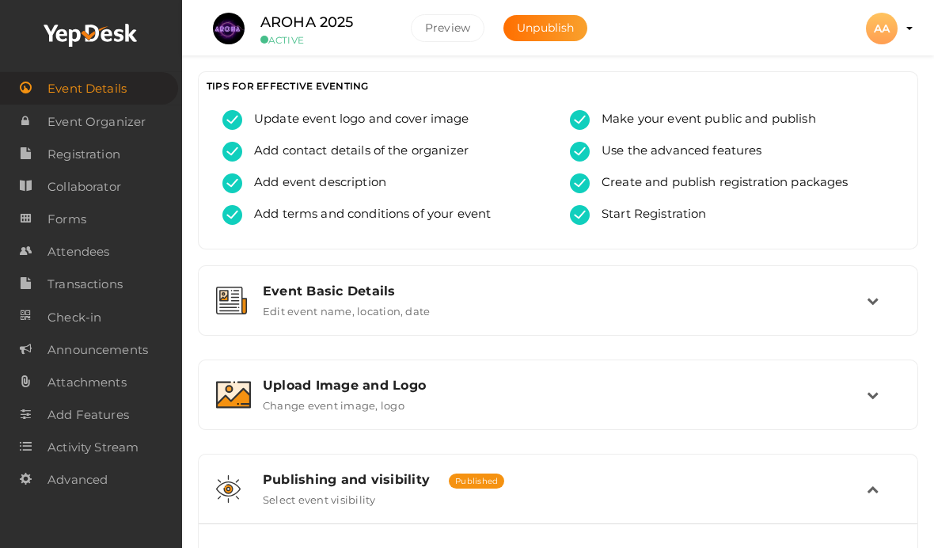
click at [862, 290] on div "Event Basic Details" at bounding box center [565, 290] width 604 height 15
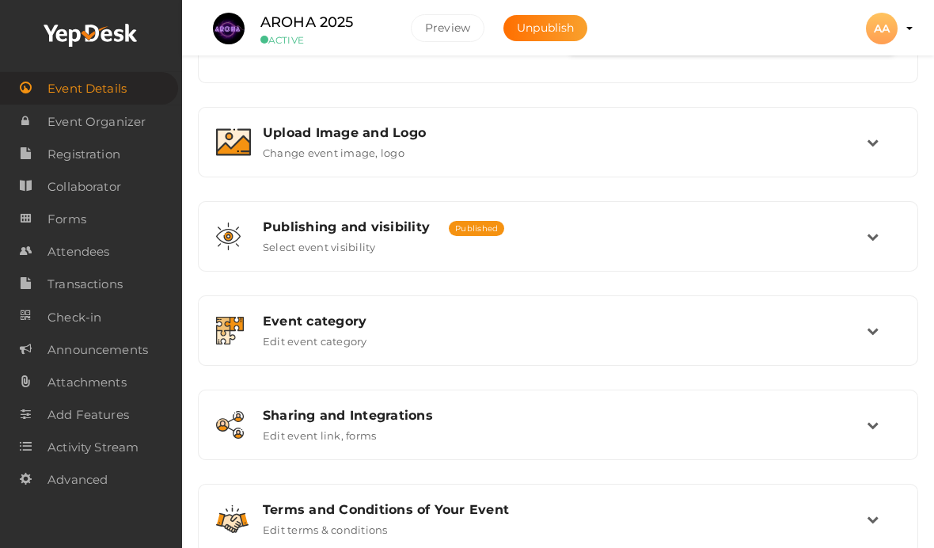
scroll to position [1104, 0]
click at [868, 522] on td at bounding box center [883, 521] width 33 height 34
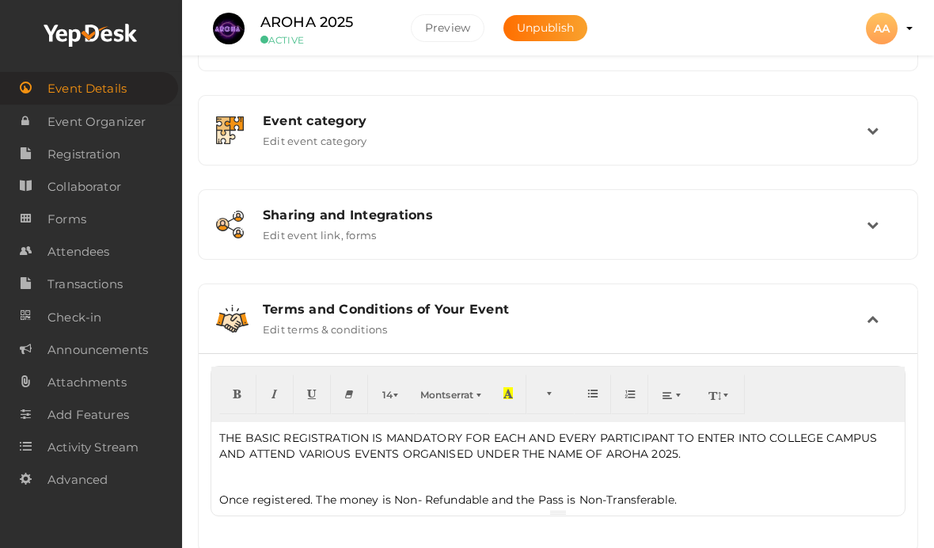
scroll to position [0, 0]
click at [876, 224] on td at bounding box center [883, 224] width 33 height 34
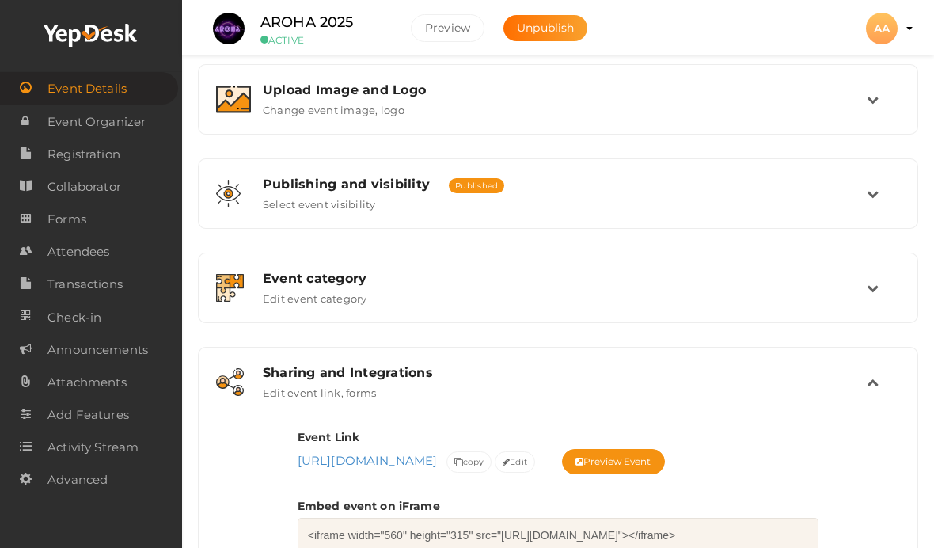
scroll to position [286, 0]
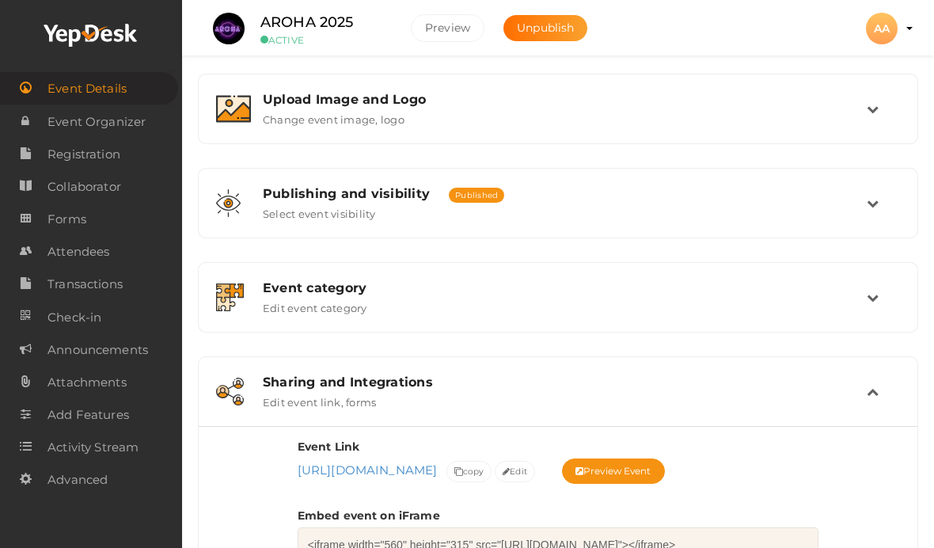
click at [880, 283] on div "Event category Edit event category" at bounding box center [558, 297] width 703 height 53
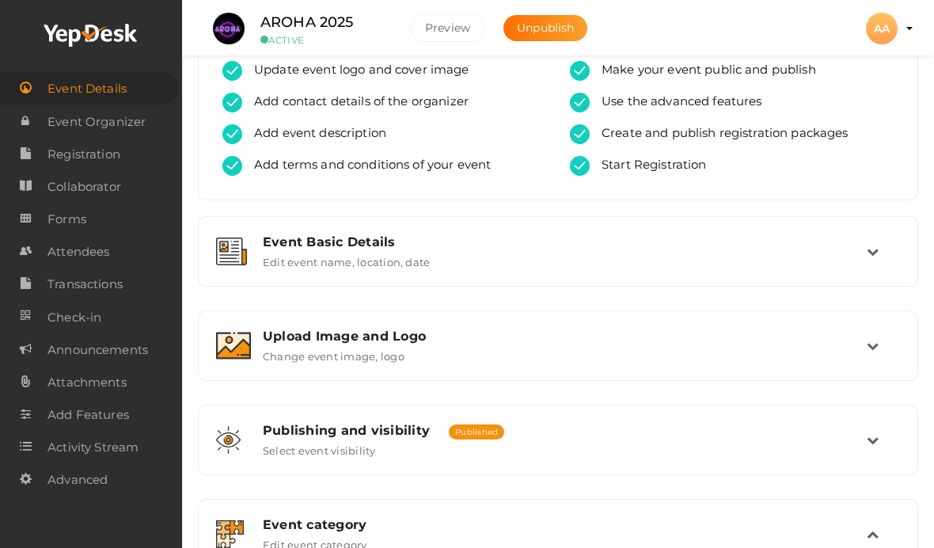
scroll to position [48, 0]
click at [869, 250] on icon at bounding box center [873, 252] width 12 height 12
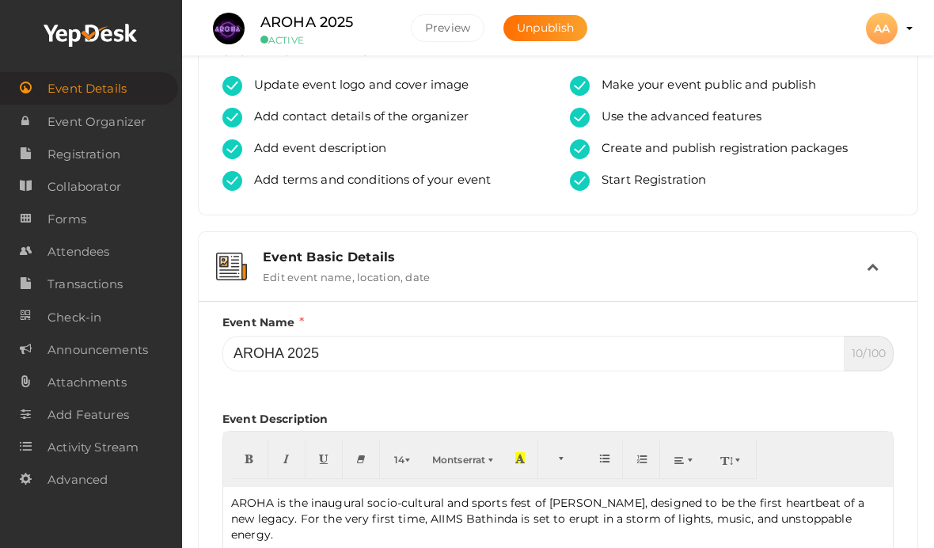
scroll to position [0, 0]
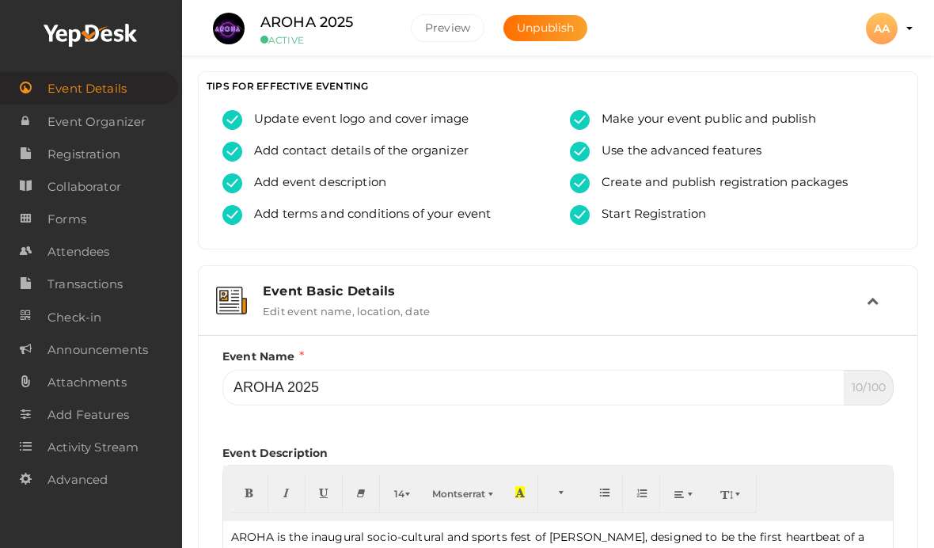
click at [112, 249] on link "Attendees" at bounding box center [91, 251] width 182 height 32
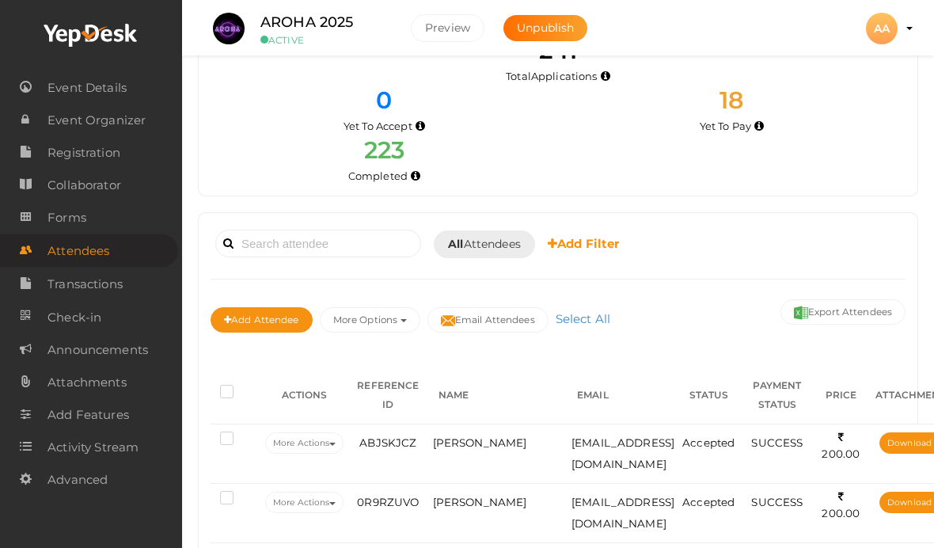
scroll to position [74, 0]
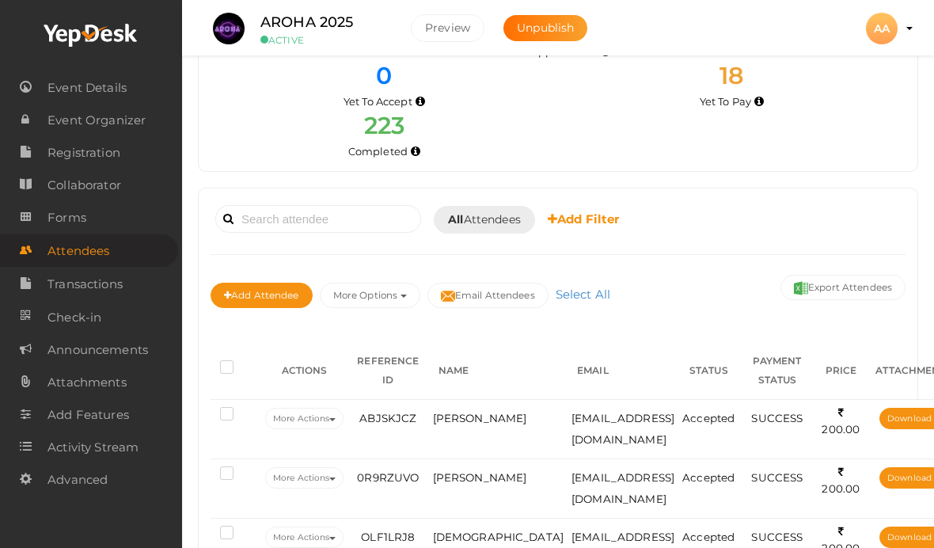
click at [457, 222] on b "All" at bounding box center [455, 219] width 15 height 14
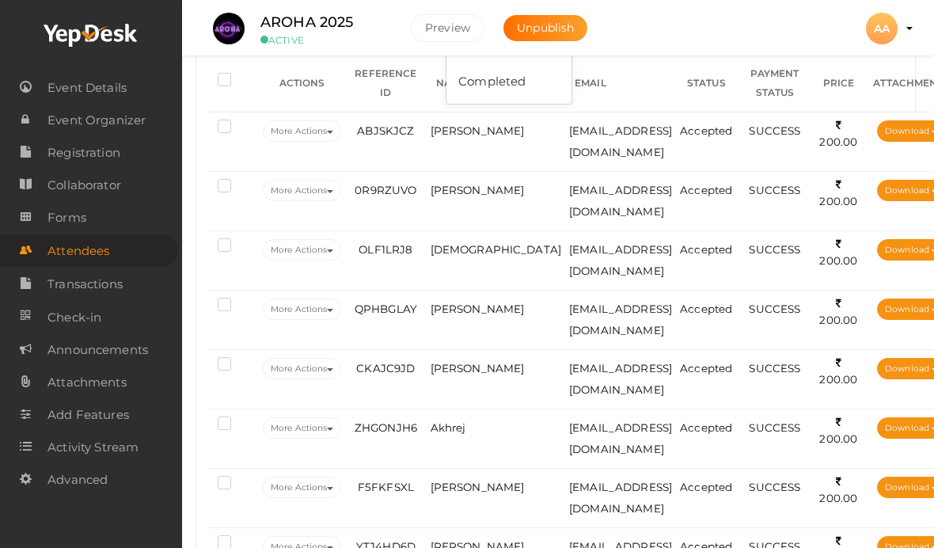
scroll to position [356, 2]
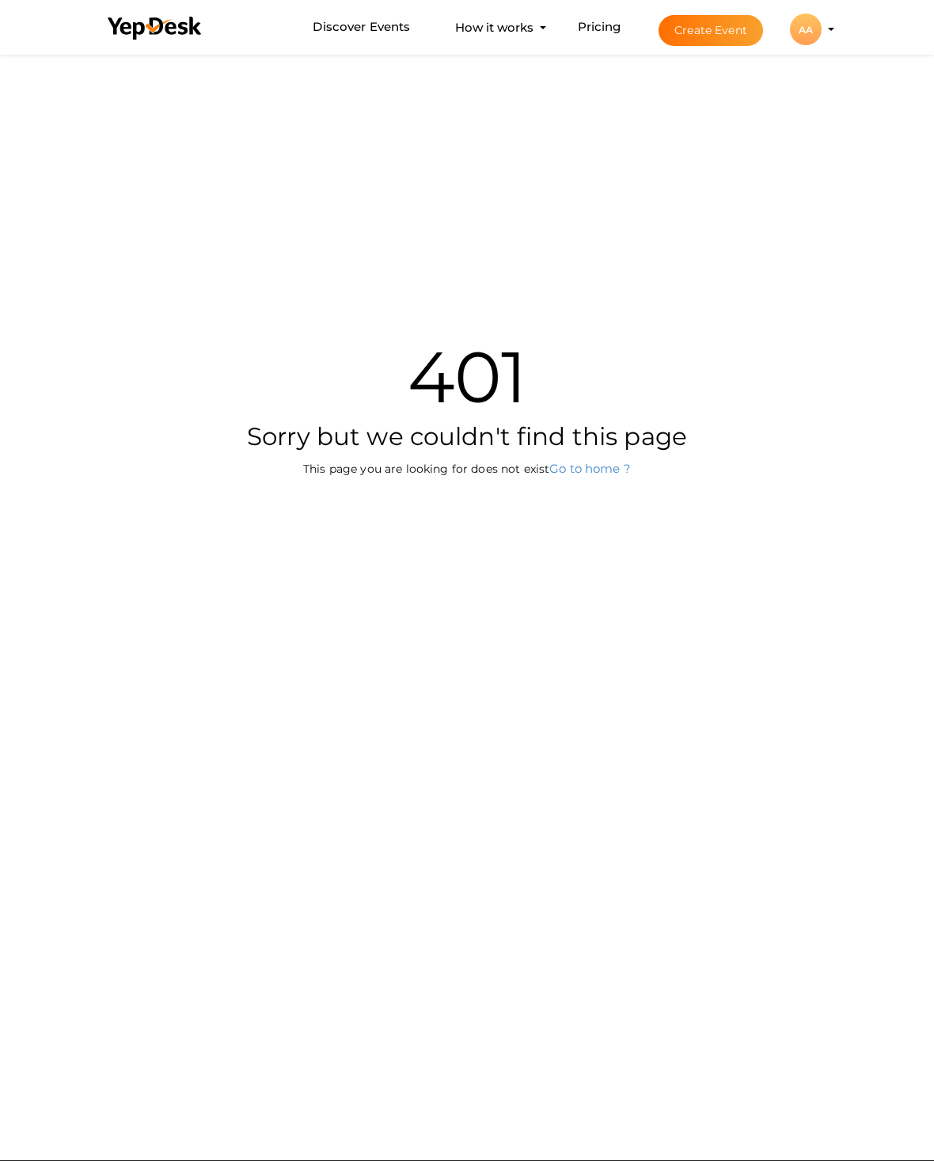
scroll to position [51, 0]
